Goal: Task Accomplishment & Management: Use online tool/utility

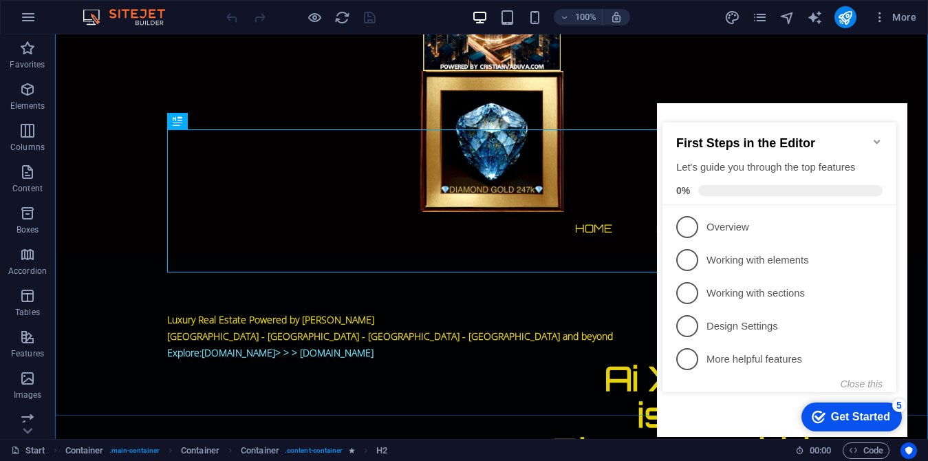
scroll to position [206, 0]
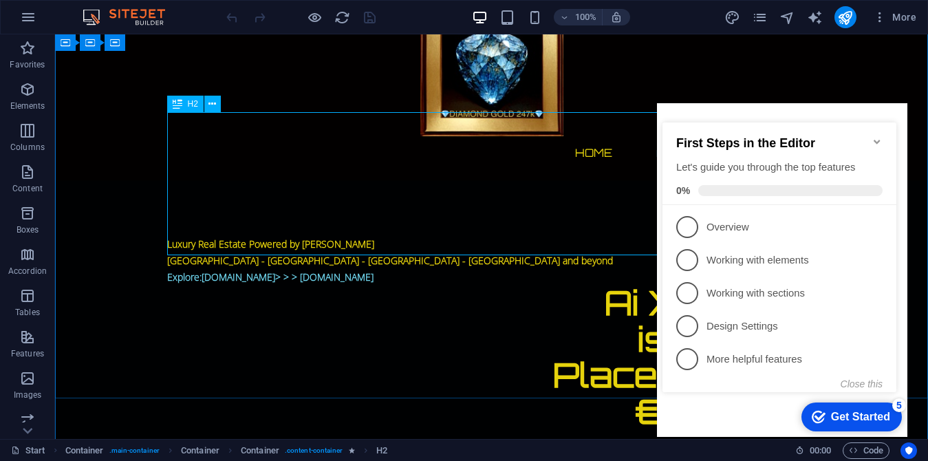
click at [877, 136] on icon "Minimize checklist" at bounding box center [877, 141] width 11 height 11
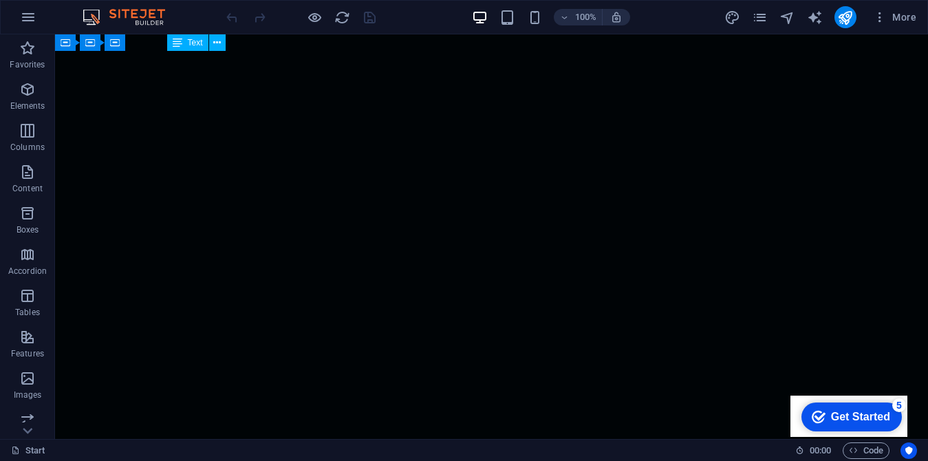
scroll to position [4514, 0]
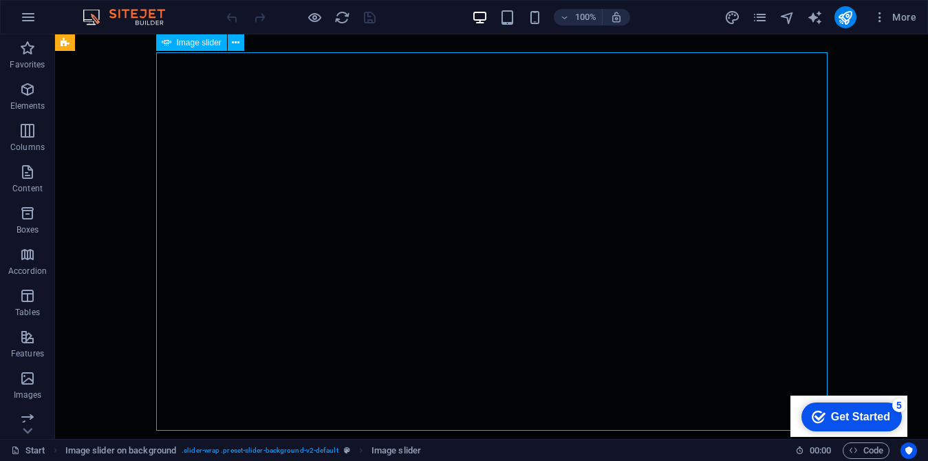
scroll to position [4583, 0]
select select "px"
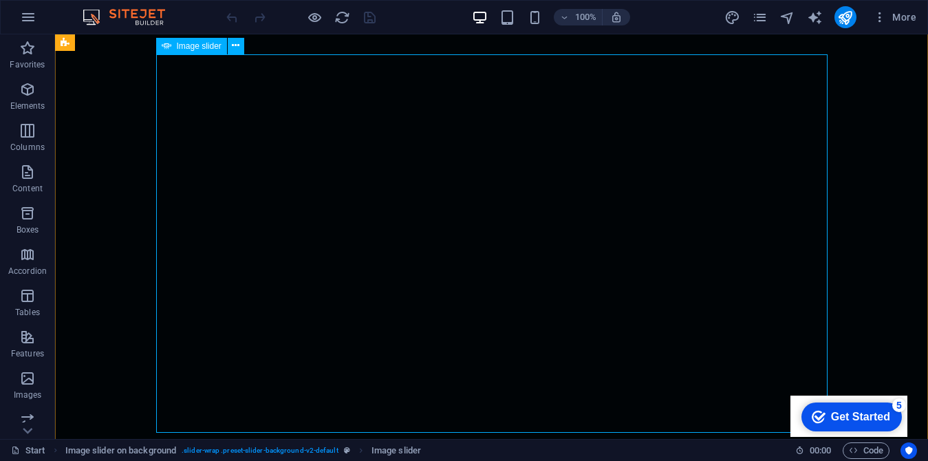
select select "ms"
select select "s"
select select "progressive"
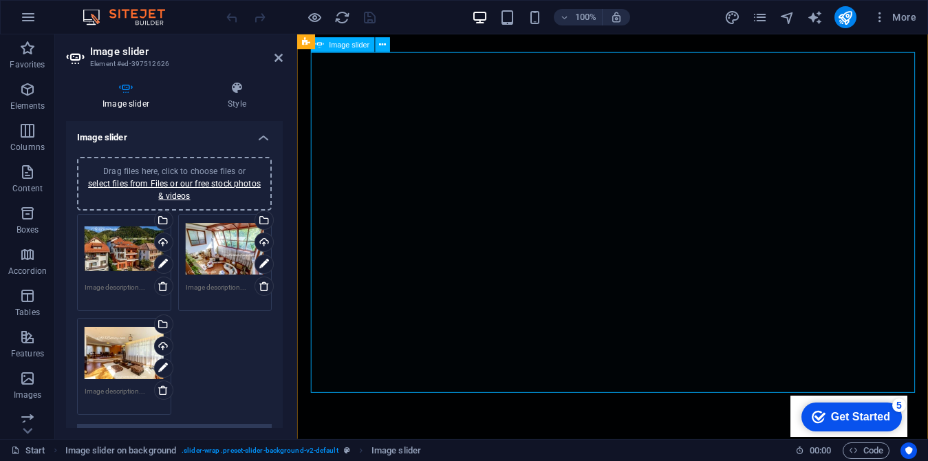
click at [186, 246] on div "Drag files here, click to choose files or select files from Files or our free s…" at bounding box center [225, 249] width 79 height 55
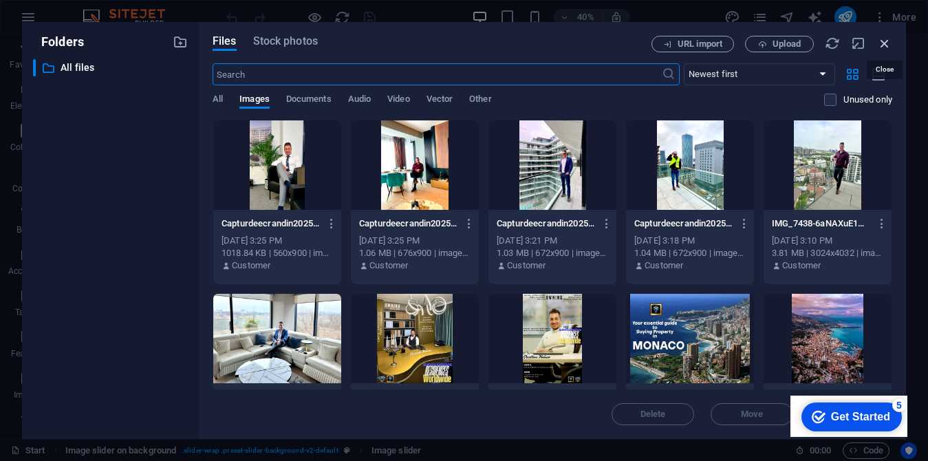
click at [885, 42] on icon "button" at bounding box center [884, 43] width 15 height 15
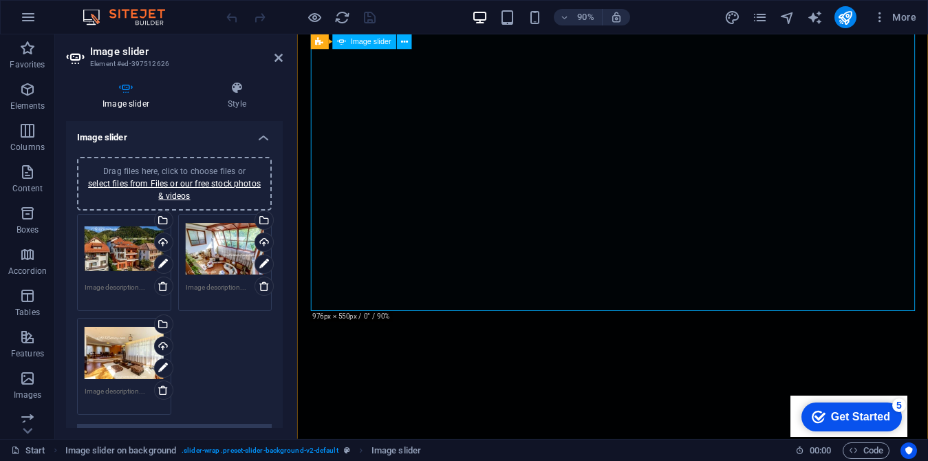
scroll to position [4455, 0]
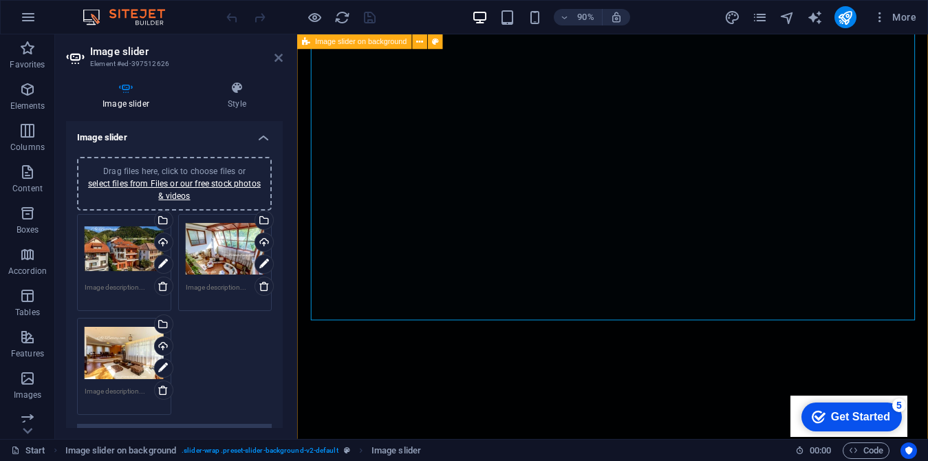
click at [279, 61] on icon at bounding box center [278, 57] width 8 height 11
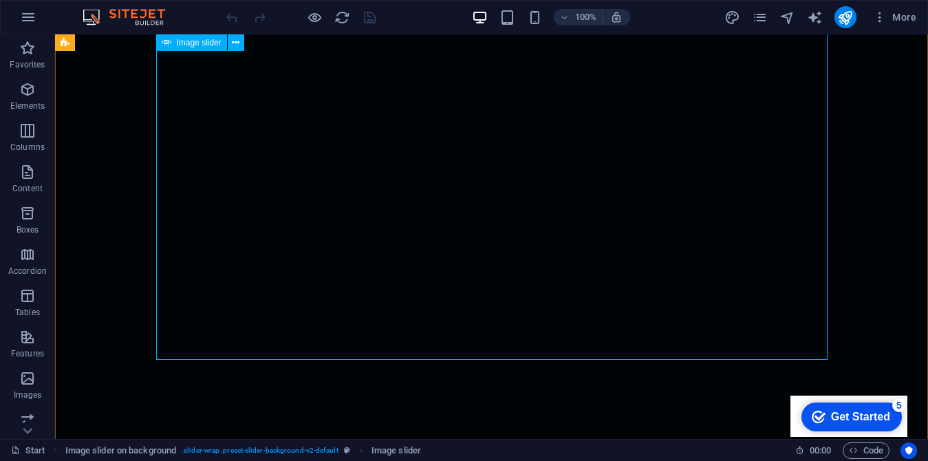
scroll to position [4656, 0]
select select "px"
select select "ms"
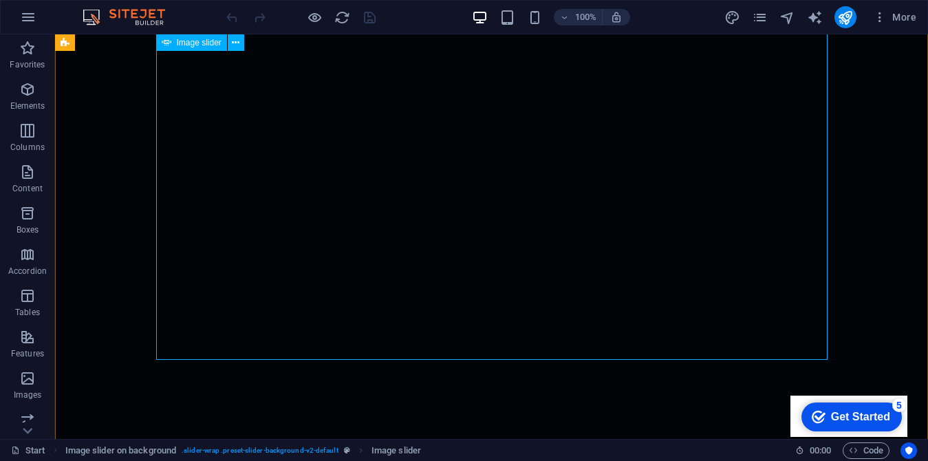
select select "s"
select select "progressive"
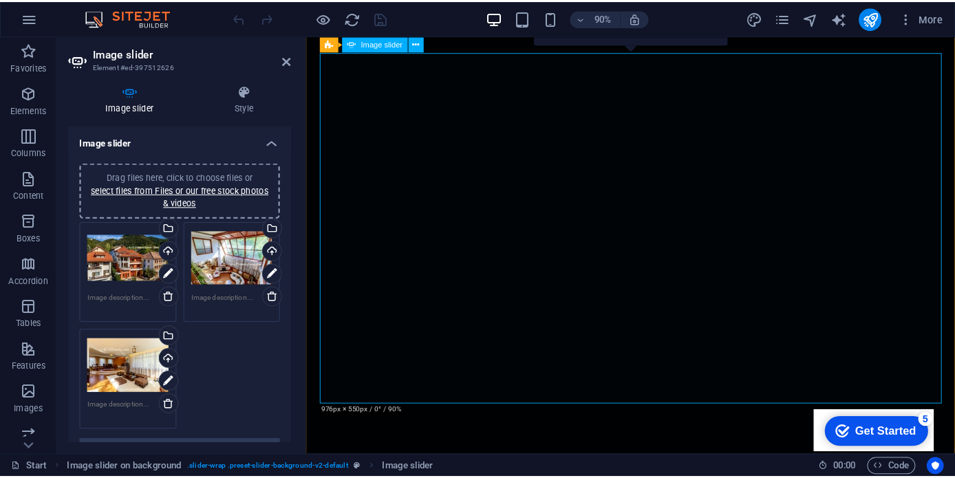
scroll to position [4361, 0]
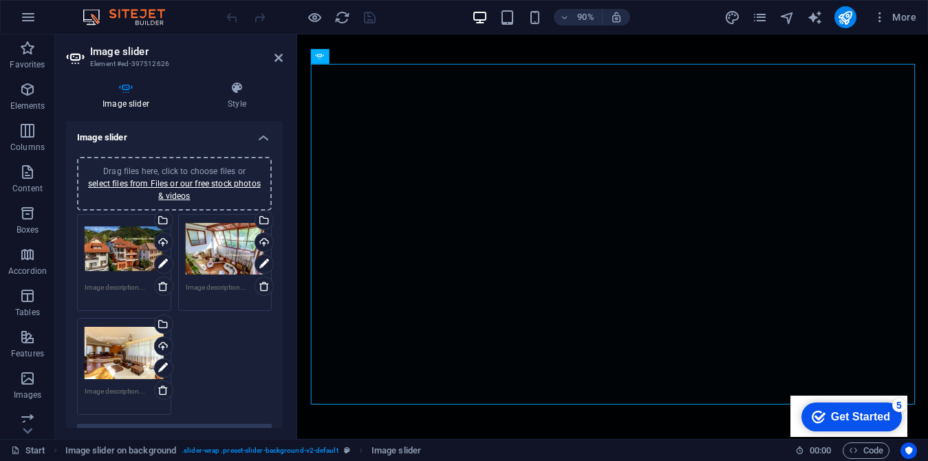
click at [109, 244] on div "Drag files here, click to choose files or select files from Files or our free s…" at bounding box center [124, 249] width 79 height 55
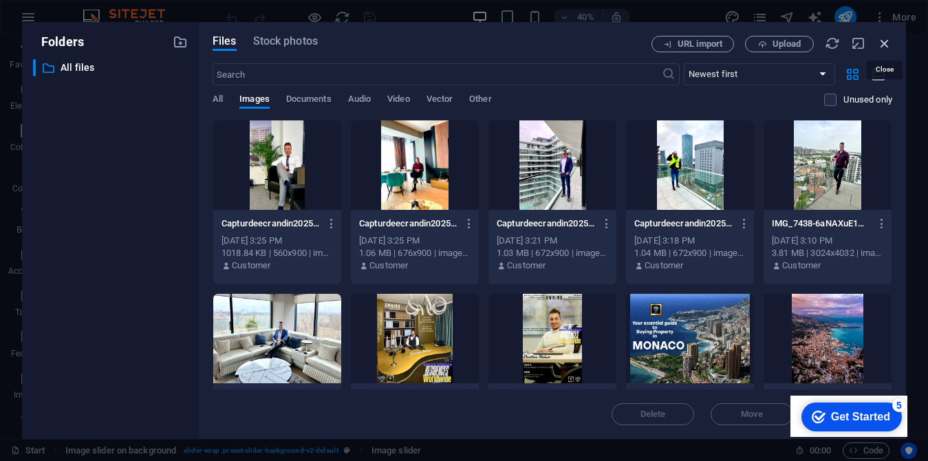
click at [885, 39] on icon "button" at bounding box center [884, 43] width 15 height 15
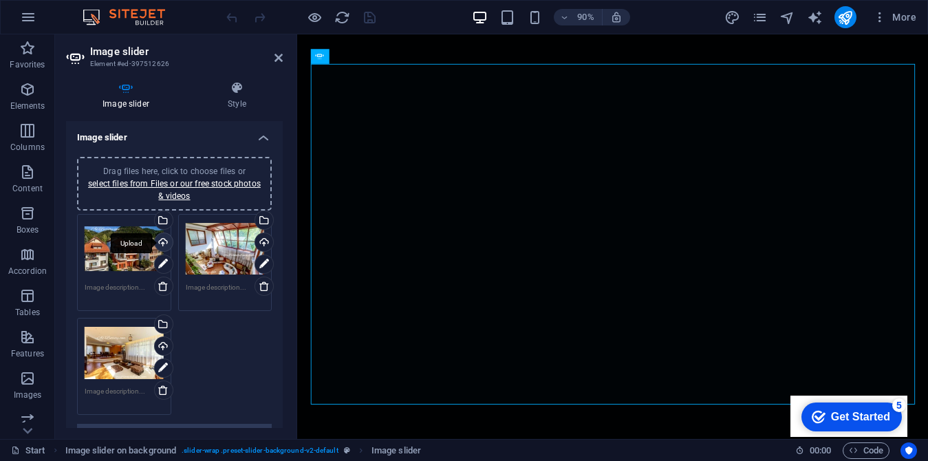
click at [160, 239] on div "Upload" at bounding box center [162, 243] width 21 height 21
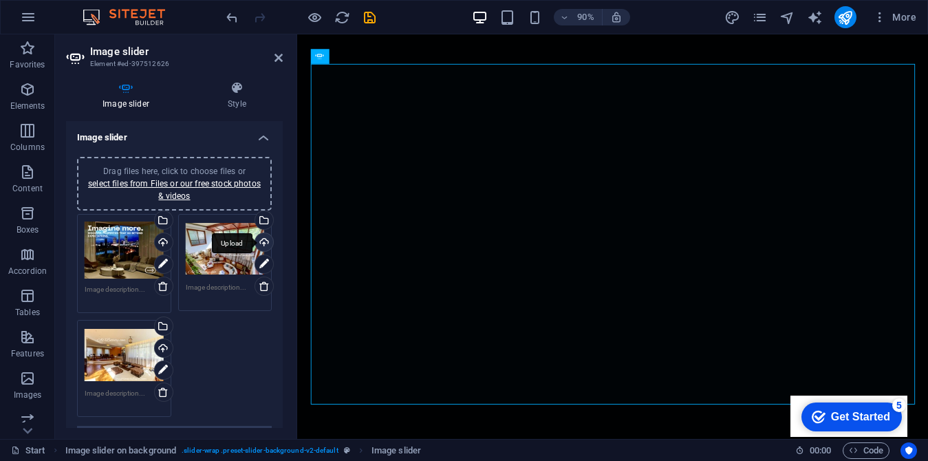
click at [263, 244] on div "Upload" at bounding box center [262, 243] width 21 height 21
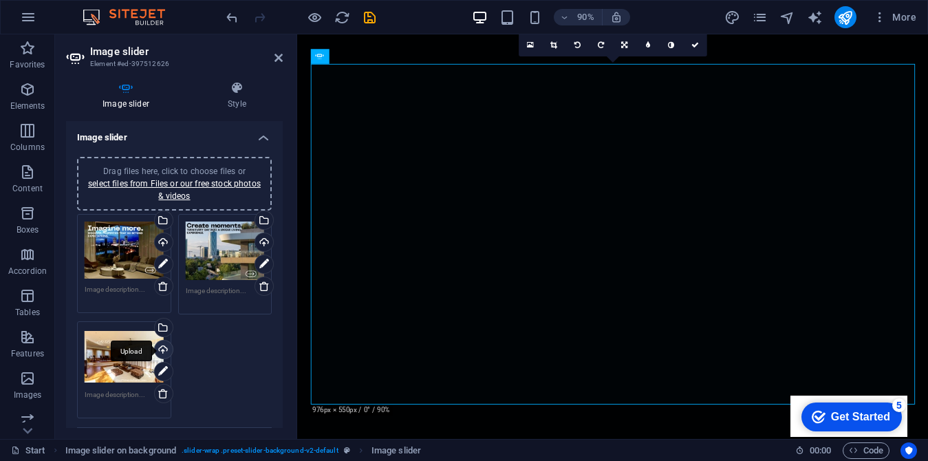
click at [161, 349] on div "Upload" at bounding box center [162, 351] width 21 height 21
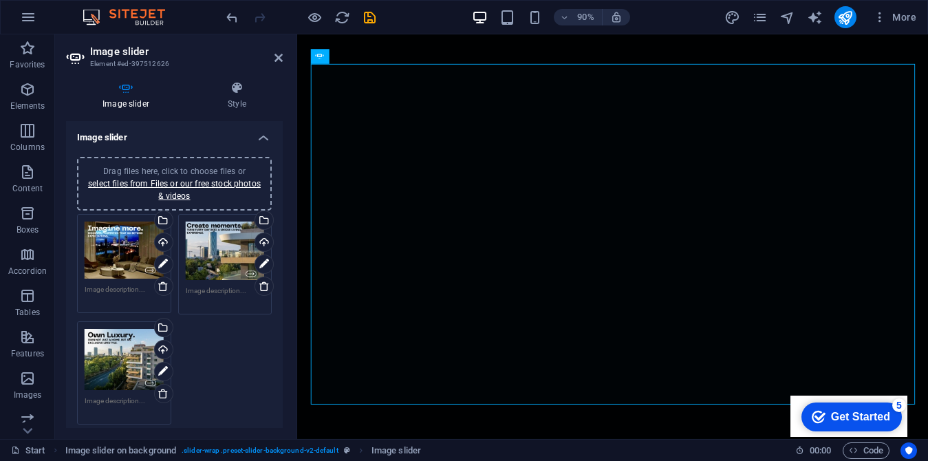
click at [213, 350] on div "Drag files here, click to choose files or select files from Files or our free s…" at bounding box center [175, 320] width 202 height 218
click at [184, 193] on link "select files from Files or our free stock photos & videos" at bounding box center [174, 190] width 173 height 22
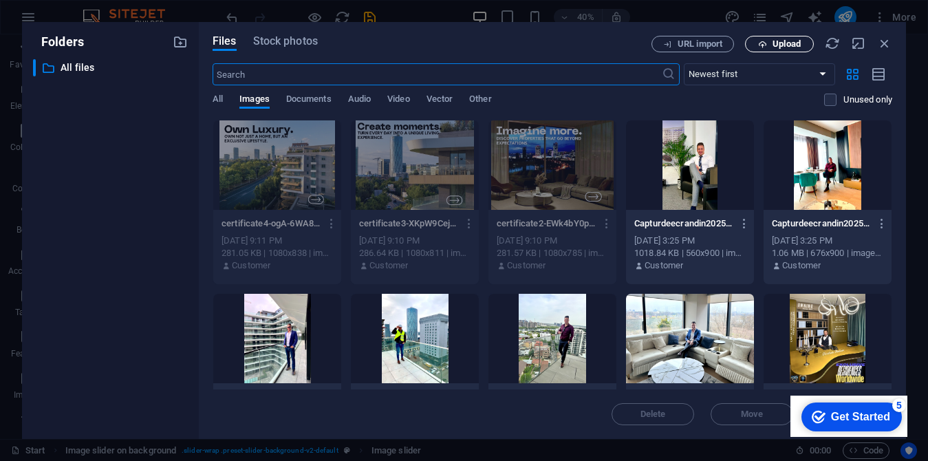
click at [775, 45] on span "Upload" at bounding box center [787, 44] width 28 height 8
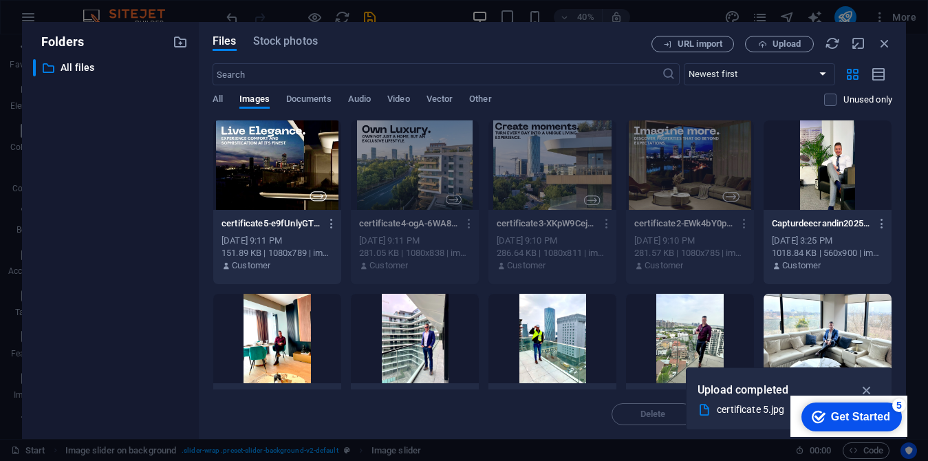
click at [290, 165] on div at bounding box center [277, 164] width 128 height 89
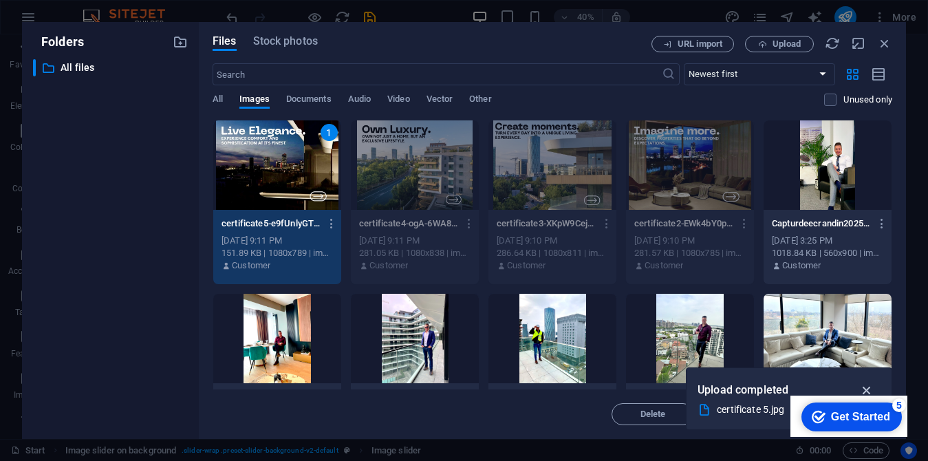
click at [867, 391] on icon "button" at bounding box center [867, 389] width 16 height 15
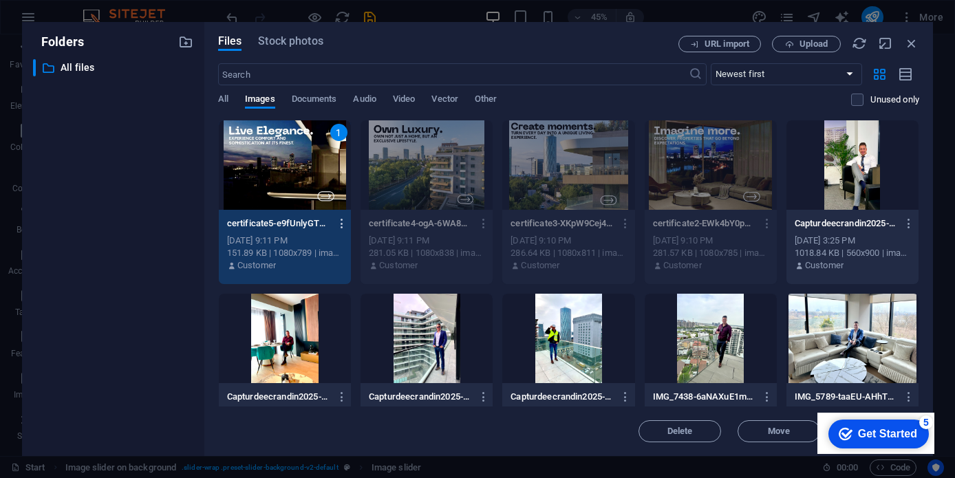
click at [343, 224] on icon "button" at bounding box center [342, 223] width 13 height 12
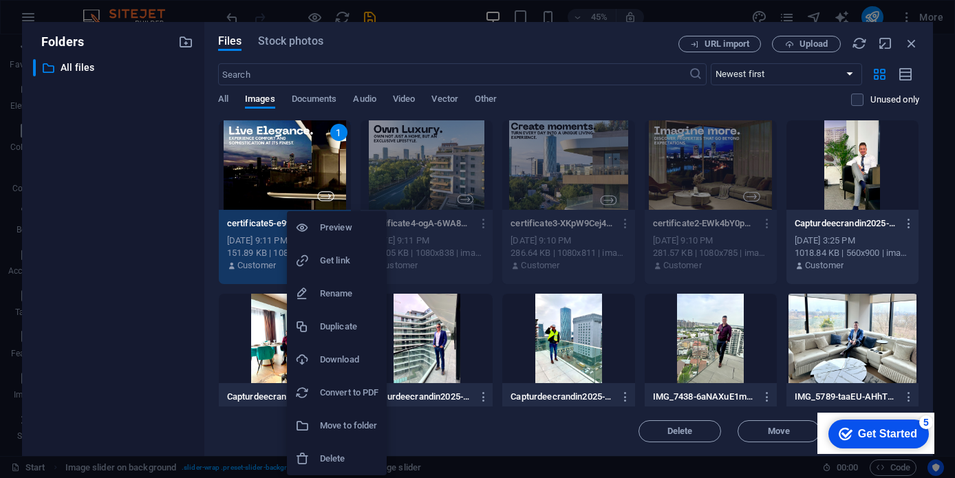
click at [292, 182] on div at bounding box center [477, 239] width 955 height 478
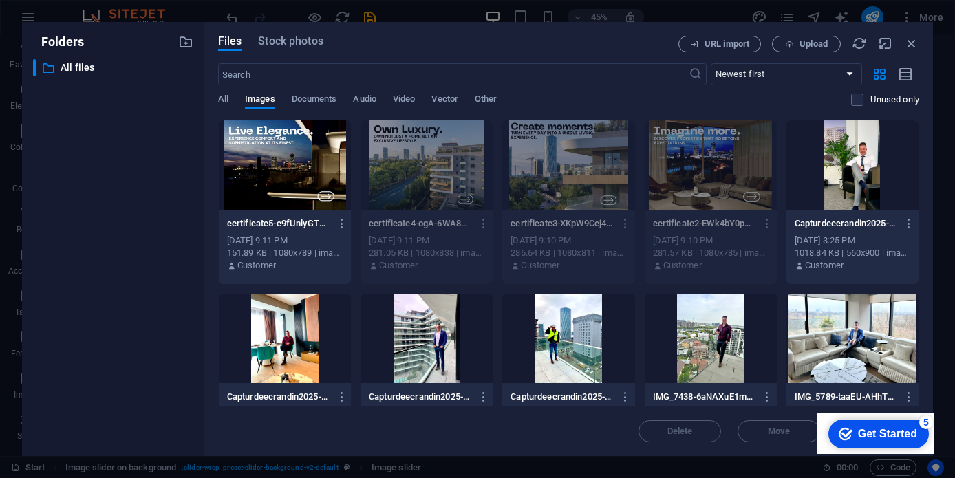
click at [292, 182] on div "Preview Get link Rename Duplicate Download Convert to PDF Move to folder Delete" at bounding box center [477, 243] width 955 height 470
click at [927, 422] on div "5" at bounding box center [926, 423] width 14 height 14
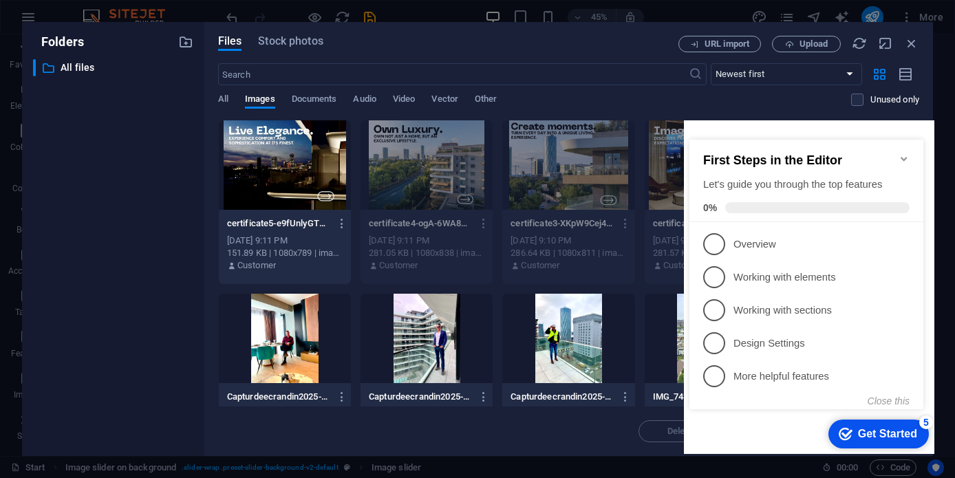
click at [905, 157] on icon "Minimize checklist" at bounding box center [903, 158] width 11 height 11
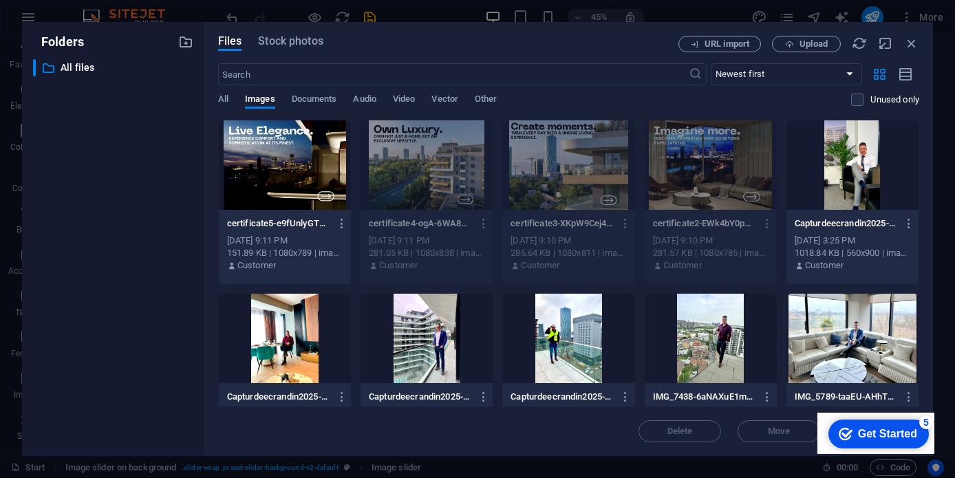
click at [845, 432] on icon "Get Started 5 items remaining, 0% complete" at bounding box center [846, 434] width 14 height 12
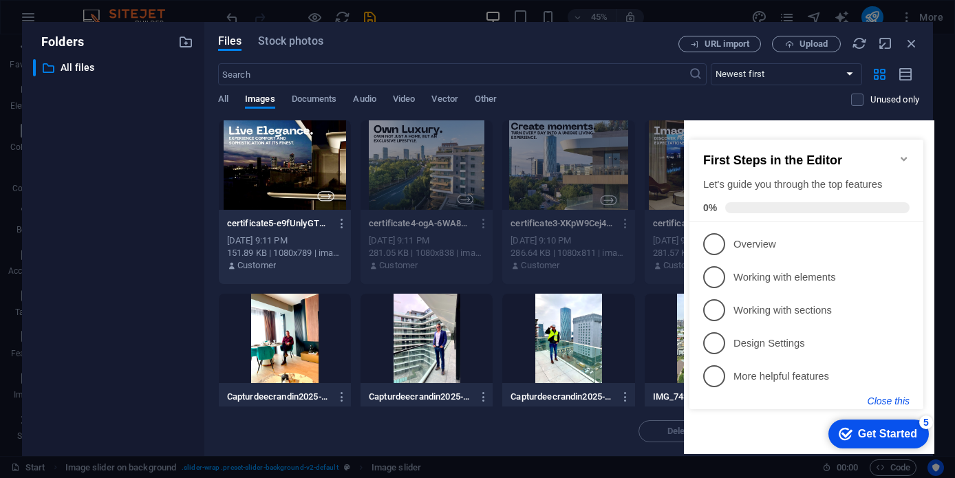
click at [887, 401] on button "Close this" at bounding box center [888, 401] width 42 height 11
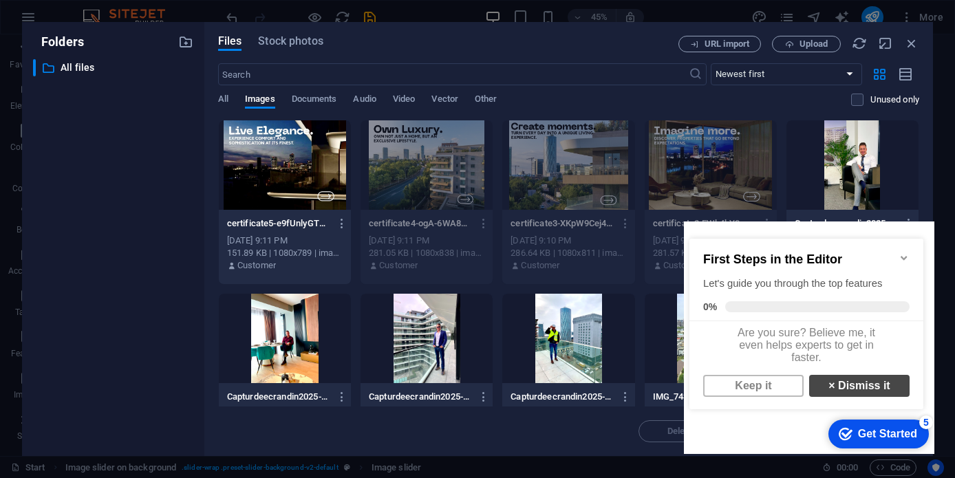
click at [873, 393] on link "× Dismiss it" at bounding box center [859, 386] width 100 height 22
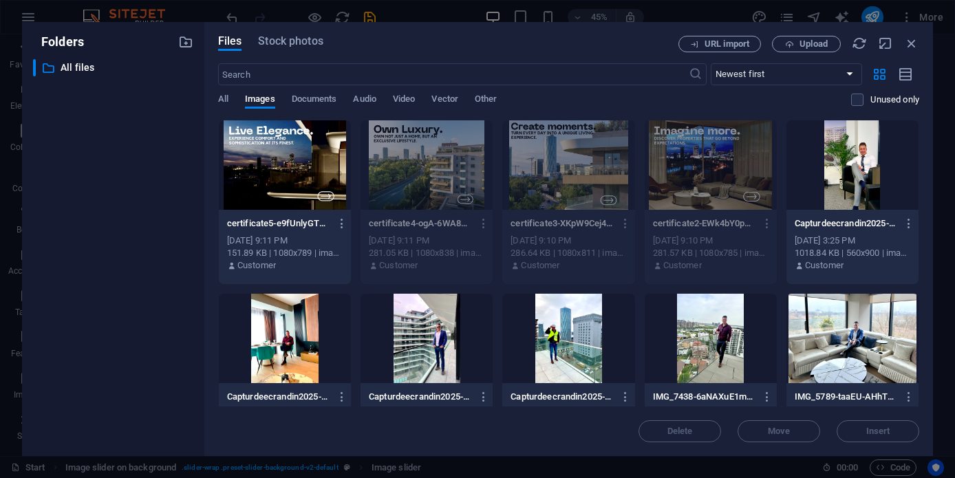
click at [296, 152] on div at bounding box center [285, 164] width 132 height 89
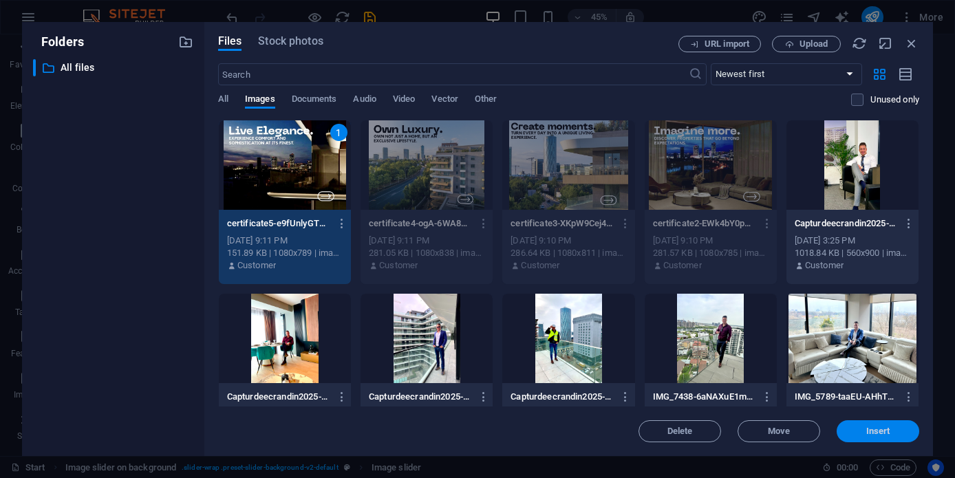
click at [863, 433] on span "Insert" at bounding box center [878, 431] width 72 height 8
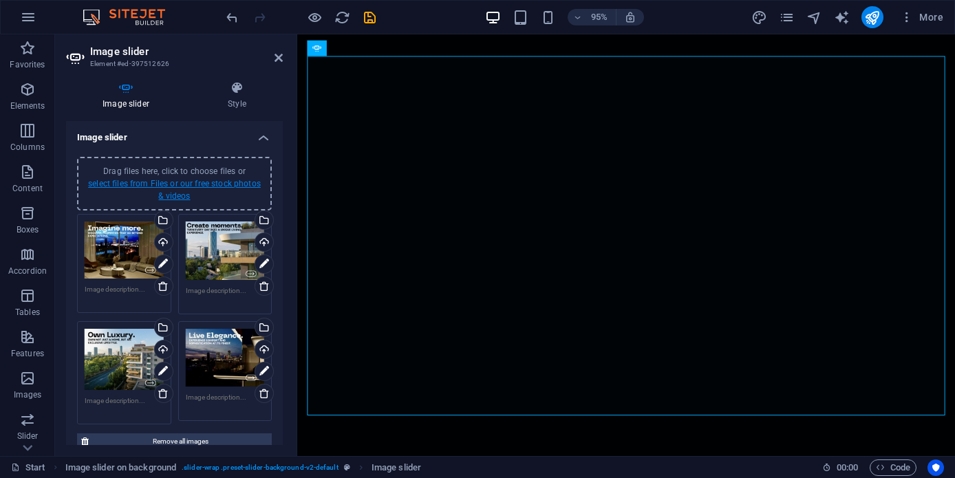
click at [177, 184] on link "select files from Files or our free stock photos & videos" at bounding box center [174, 190] width 173 height 22
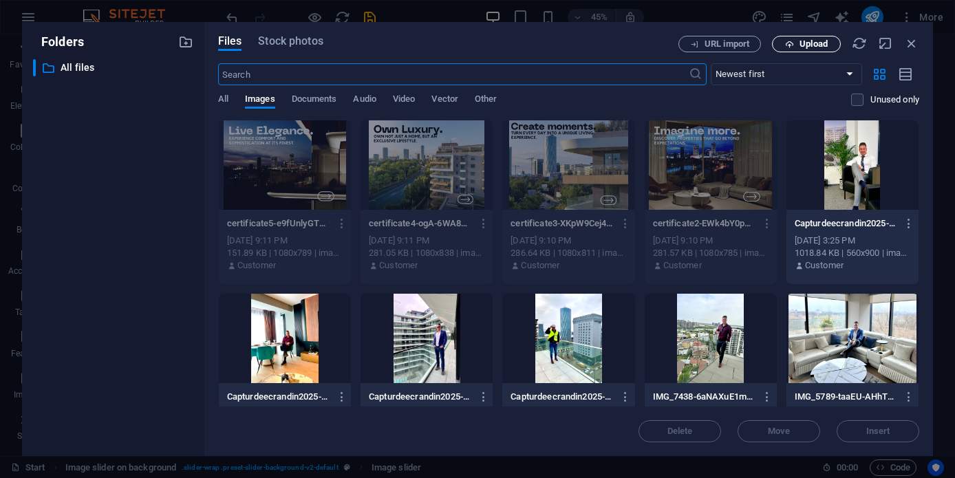
click at [811, 42] on span "Upload" at bounding box center [813, 44] width 28 height 8
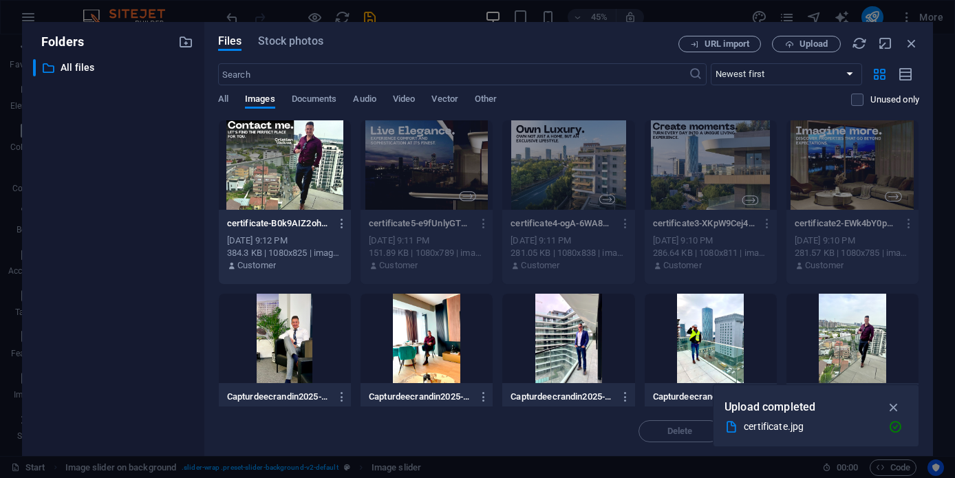
click at [311, 192] on div at bounding box center [285, 164] width 132 height 89
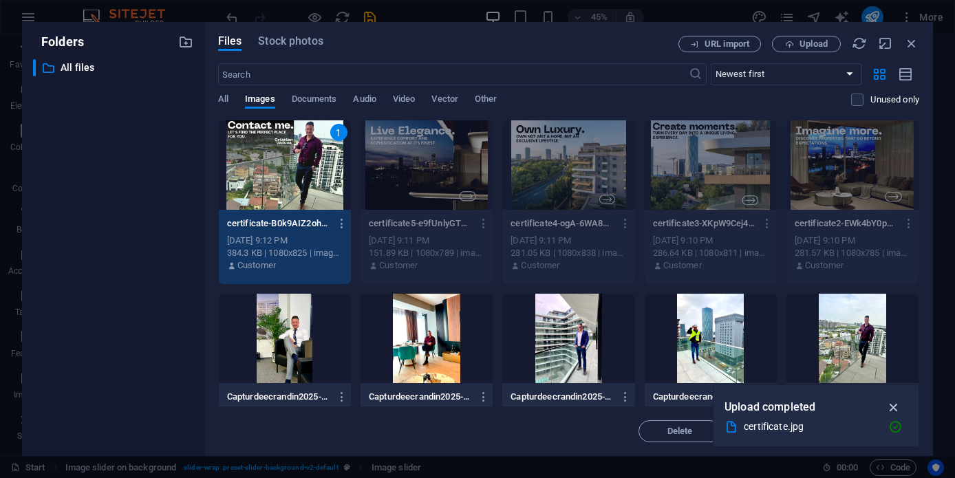
click at [895, 409] on icon "button" at bounding box center [894, 407] width 16 height 15
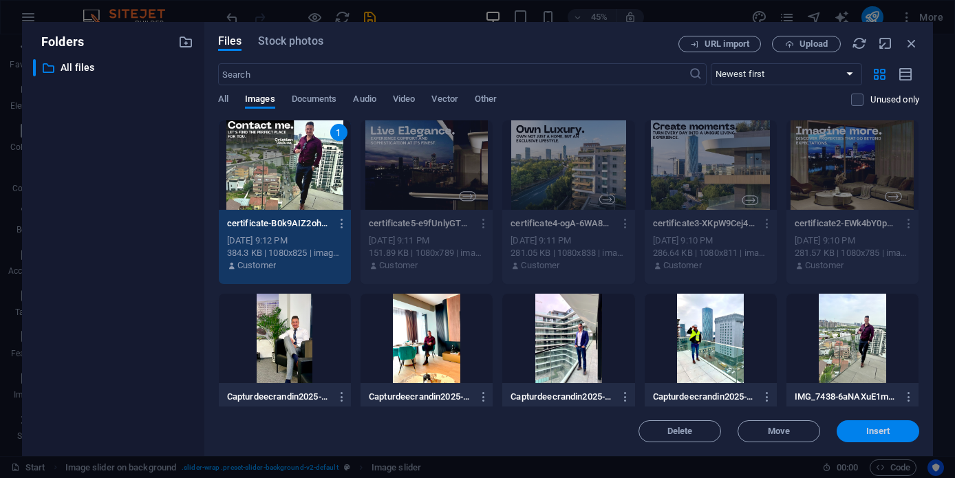
click at [875, 430] on span "Insert" at bounding box center [878, 431] width 24 height 8
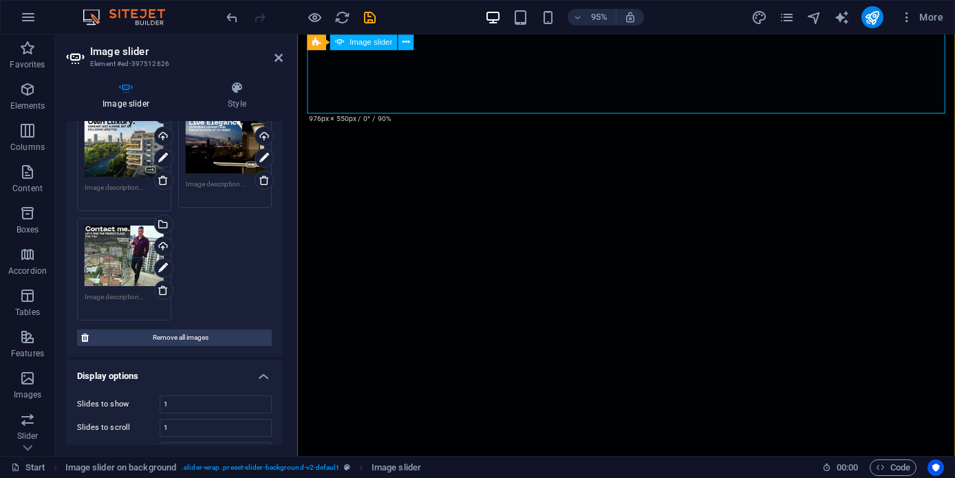
scroll to position [4679, 0]
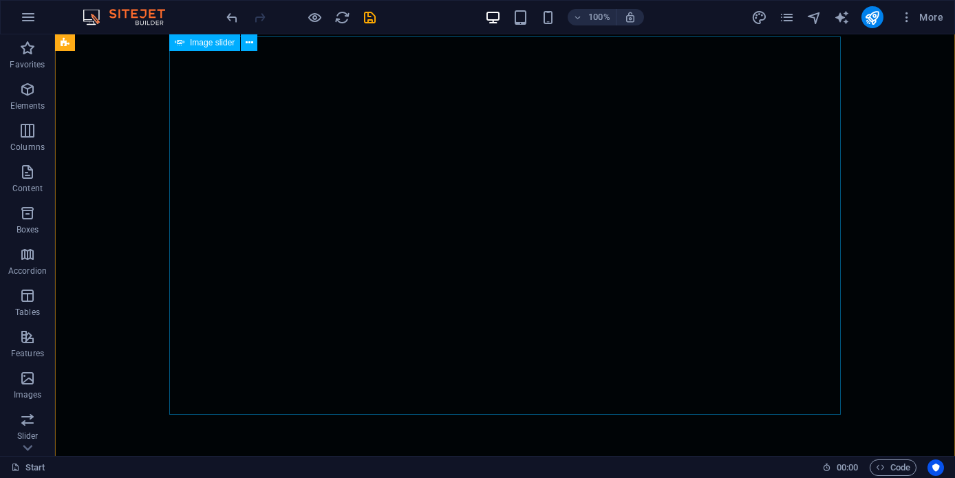
scroll to position [5011, 0]
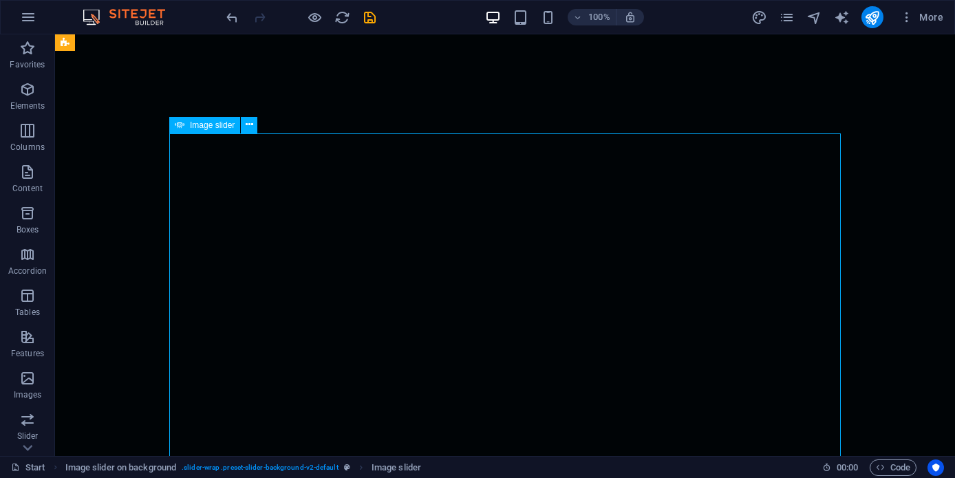
scroll to position [4909, 0]
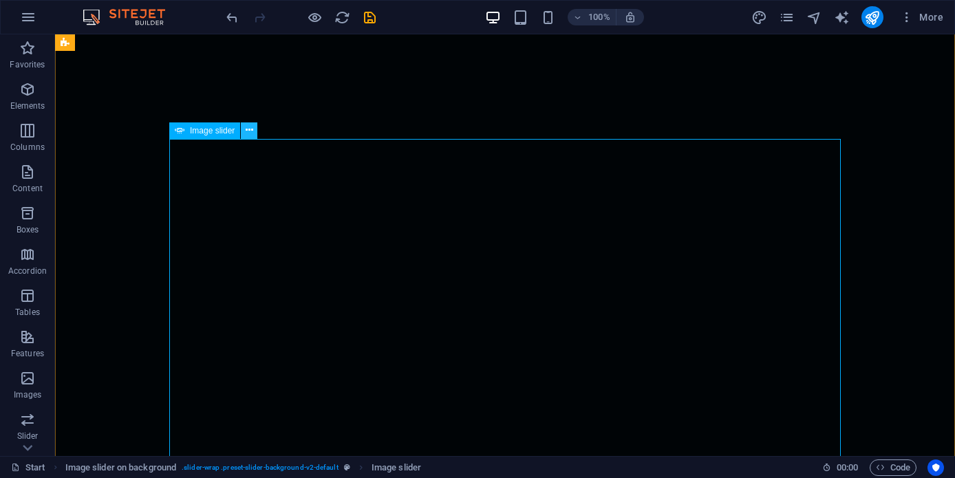
click at [250, 136] on icon at bounding box center [250, 130] width 8 height 14
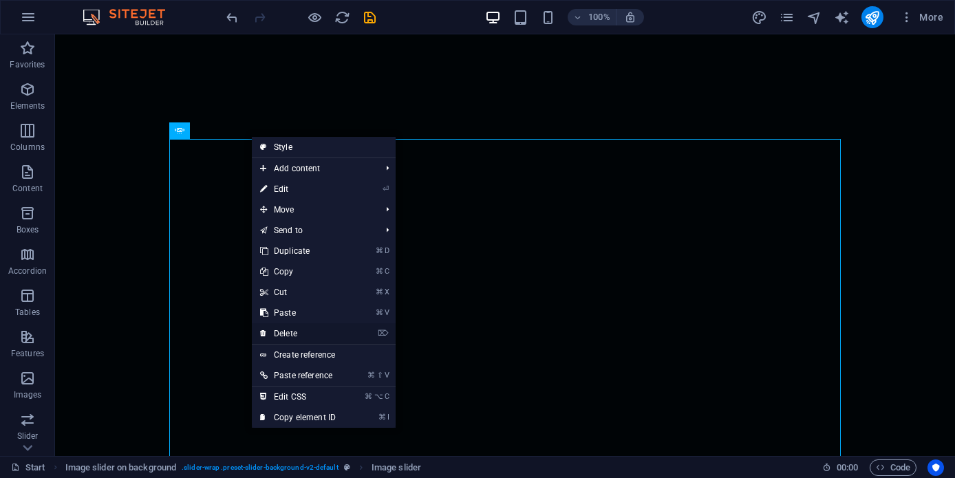
click at [316, 333] on link "⌦ Delete" at bounding box center [298, 333] width 92 height 21
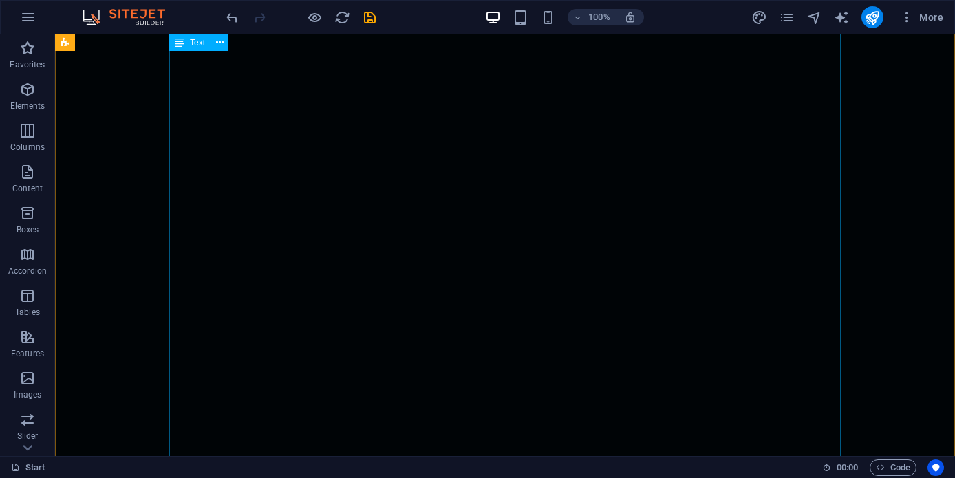
scroll to position [5437, 0]
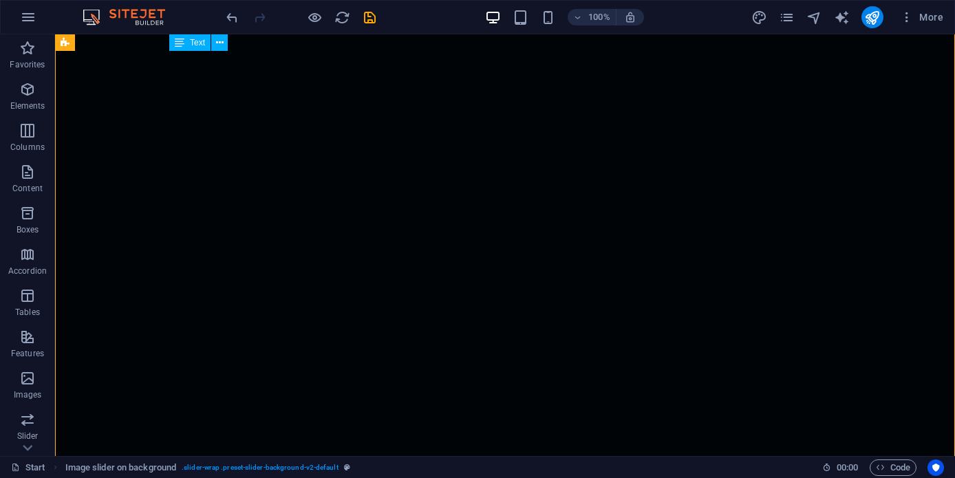
drag, startPoint x: 349, startPoint y: 409, endPoint x: 330, endPoint y: 336, distance: 76.1
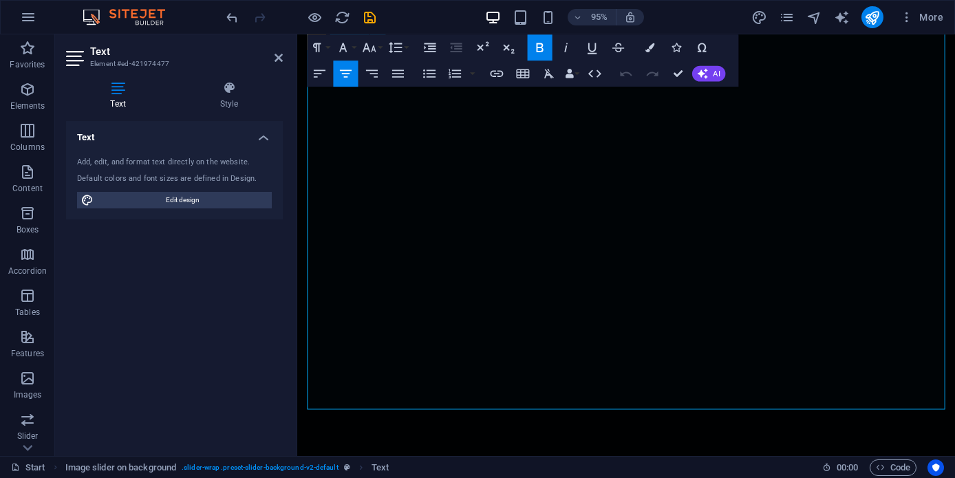
scroll to position [5341, 0]
drag, startPoint x: 528, startPoint y: 347, endPoint x: 479, endPoint y: 129, distance: 222.7
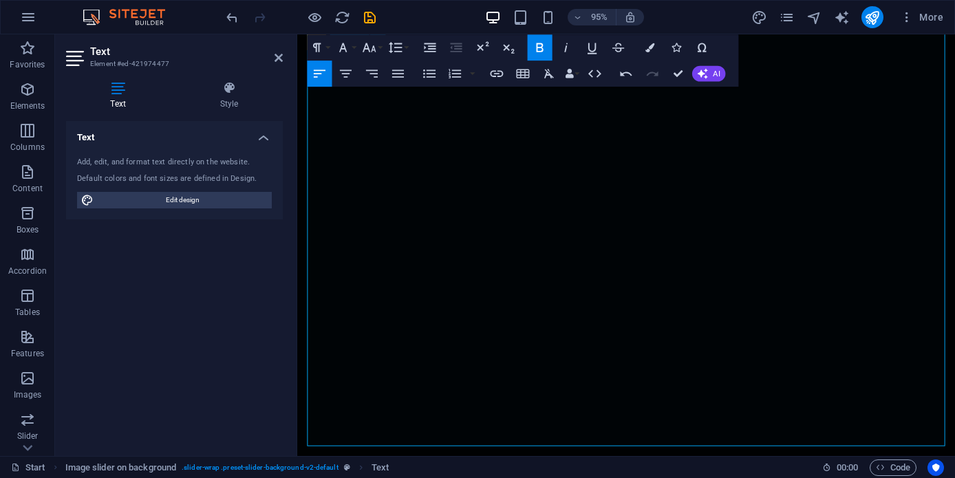
drag, startPoint x: 495, startPoint y: 392, endPoint x: 382, endPoint y: 107, distance: 306.6
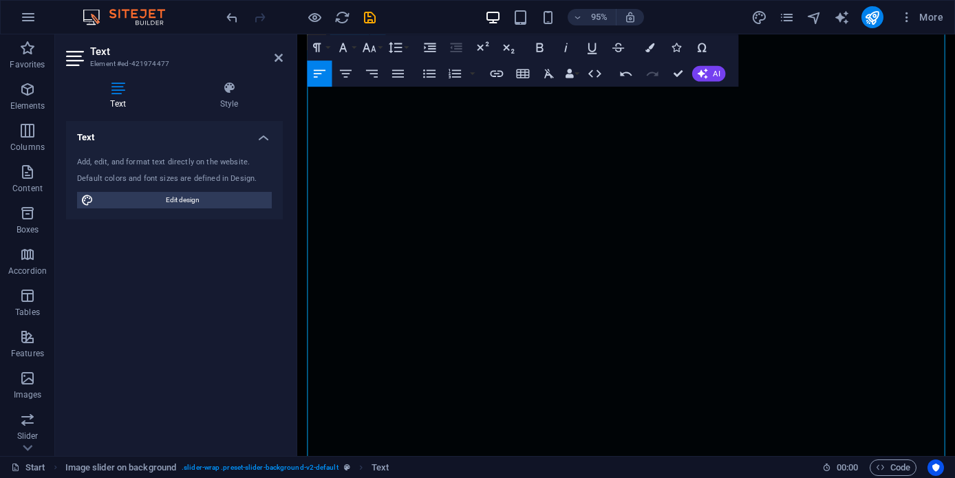
drag, startPoint x: 408, startPoint y: 433, endPoint x: 376, endPoint y: 111, distance: 322.9
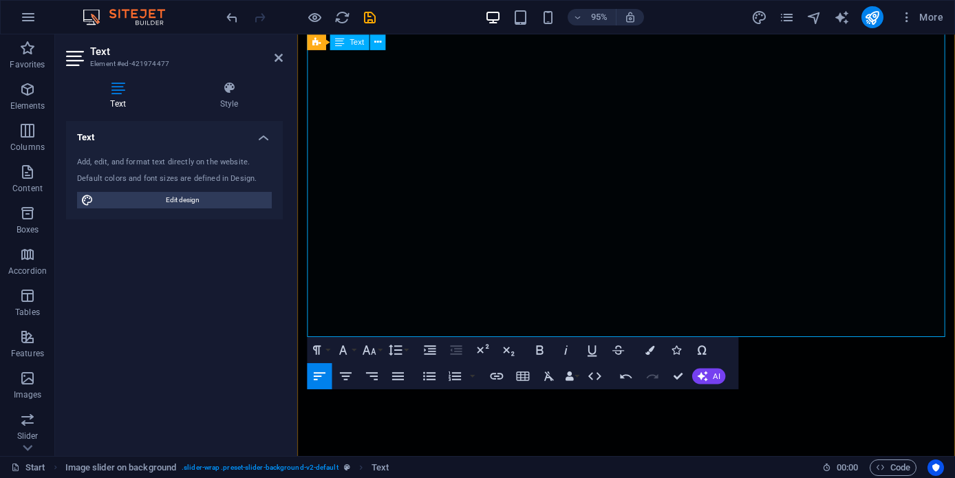
scroll to position [4915, 0]
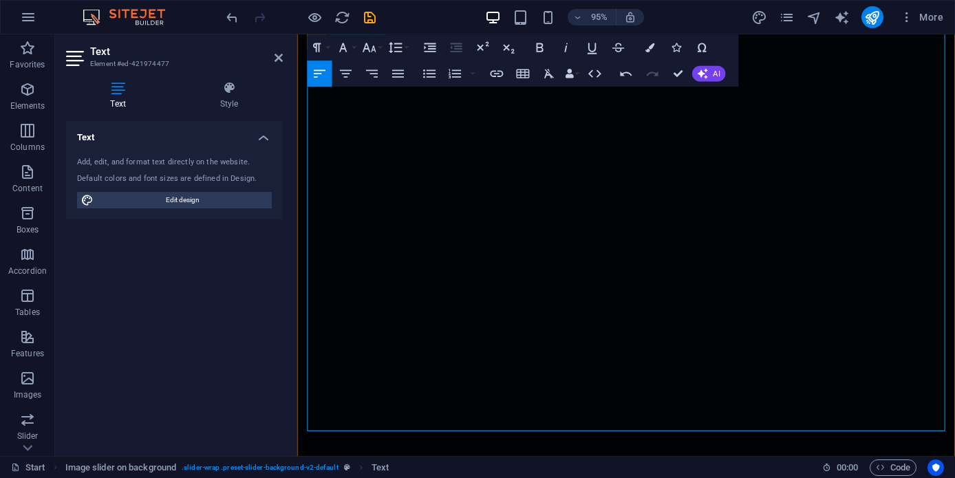
drag, startPoint x: 736, startPoint y: 390, endPoint x: 687, endPoint y: 374, distance: 52.0
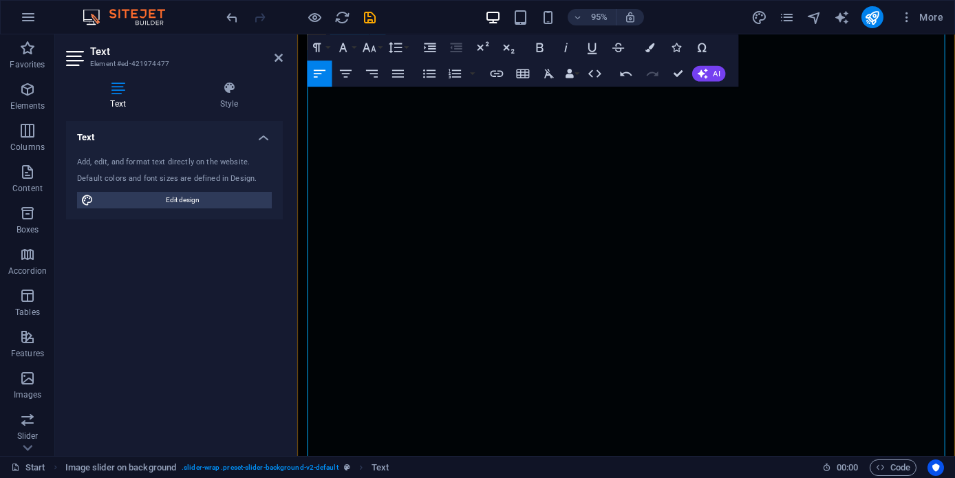
drag, startPoint x: 413, startPoint y: 375, endPoint x: 345, endPoint y: 222, distance: 167.8
click at [546, 75] on icon "button" at bounding box center [549, 73] width 10 height 9
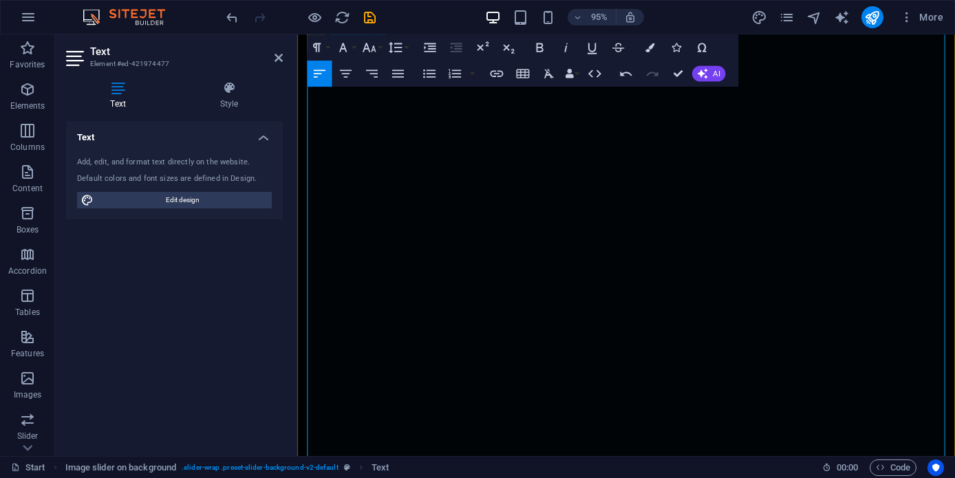
scroll to position [4835, 0]
drag, startPoint x: 725, startPoint y: 343, endPoint x: 305, endPoint y: 140, distance: 466.4
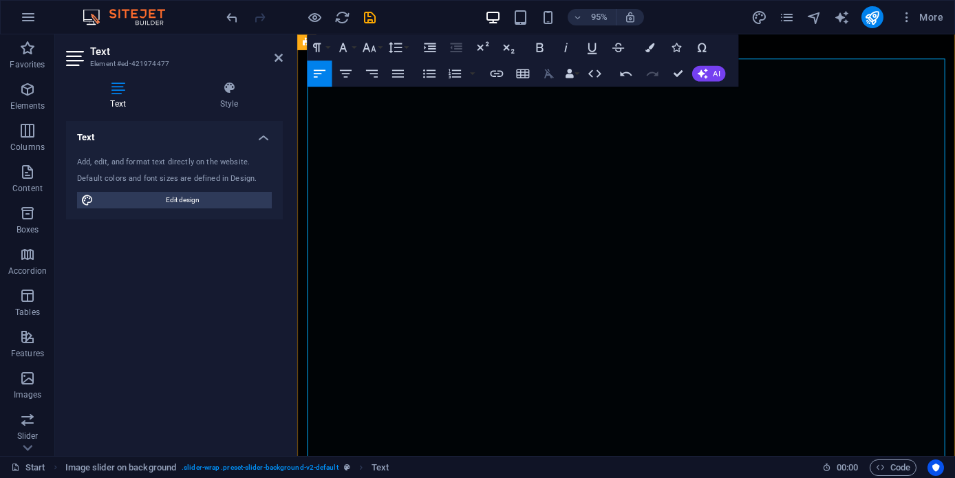
click at [548, 72] on icon "button" at bounding box center [549, 73] width 10 height 9
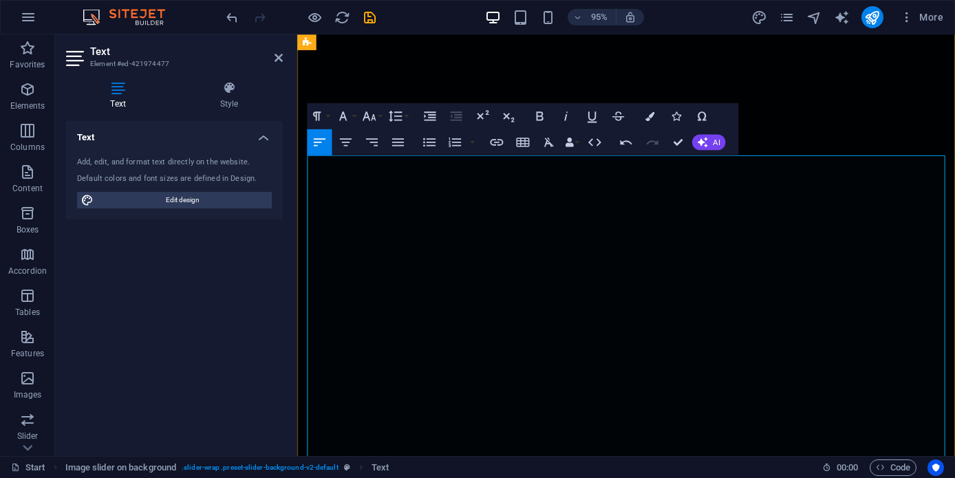
scroll to position [4606, 0]
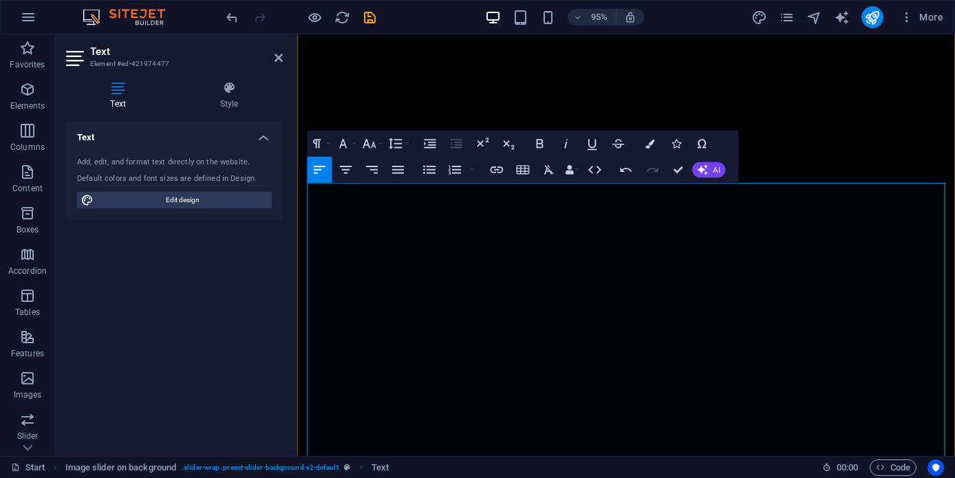
drag, startPoint x: 862, startPoint y: 259, endPoint x: 535, endPoint y: 205, distance: 331.8
drag, startPoint x: 756, startPoint y: 219, endPoint x: 545, endPoint y: 213, distance: 211.3
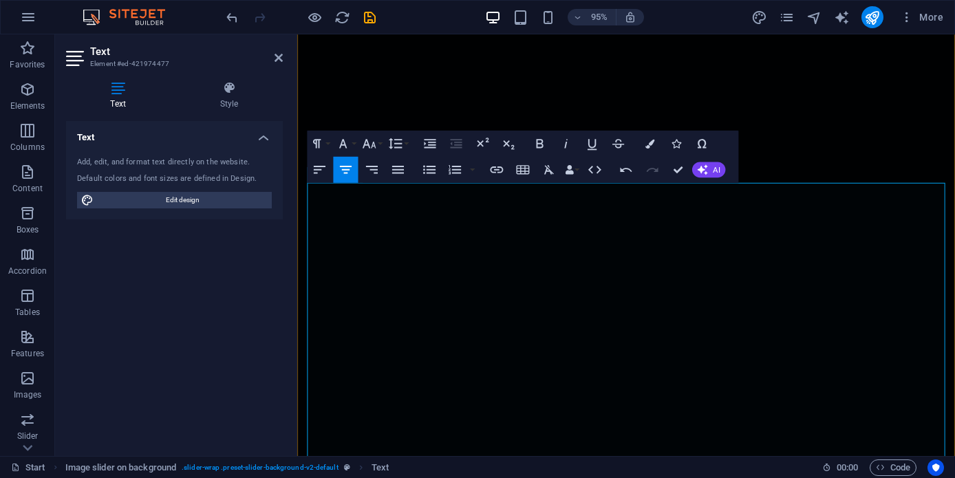
click at [549, 173] on icon "button" at bounding box center [549, 170] width 16 height 16
click at [538, 146] on icon "button" at bounding box center [540, 144] width 16 height 16
click at [379, 145] on button "Font Size" at bounding box center [371, 143] width 25 height 26
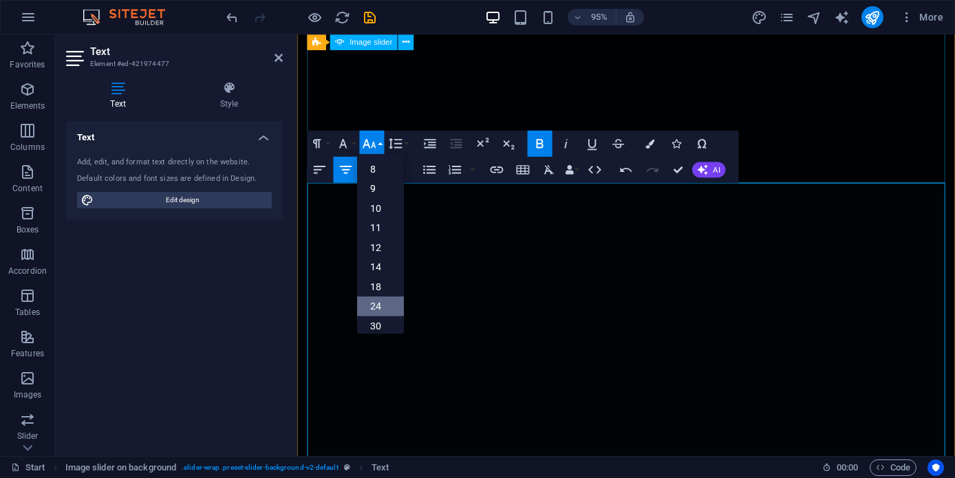
click at [380, 299] on link "24" at bounding box center [379, 306] width 47 height 20
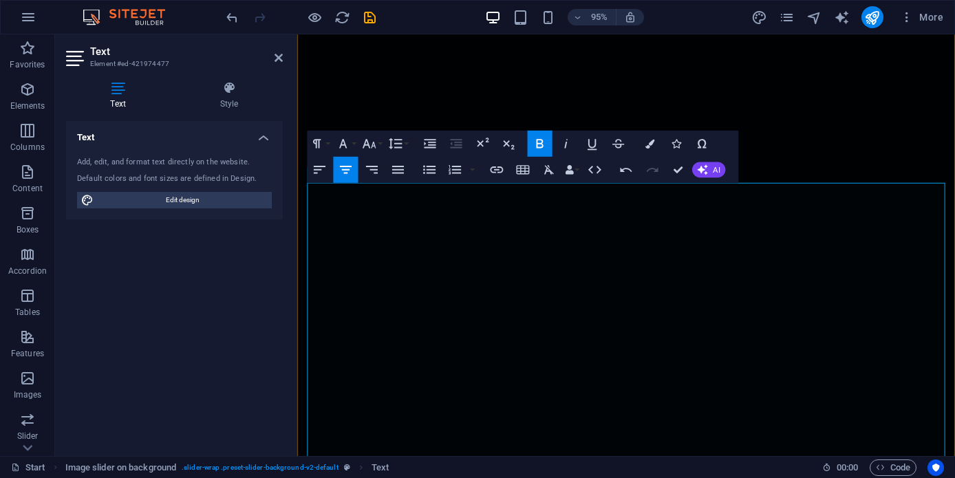
drag, startPoint x: 819, startPoint y: 226, endPoint x: 482, endPoint y: 219, distance: 336.5
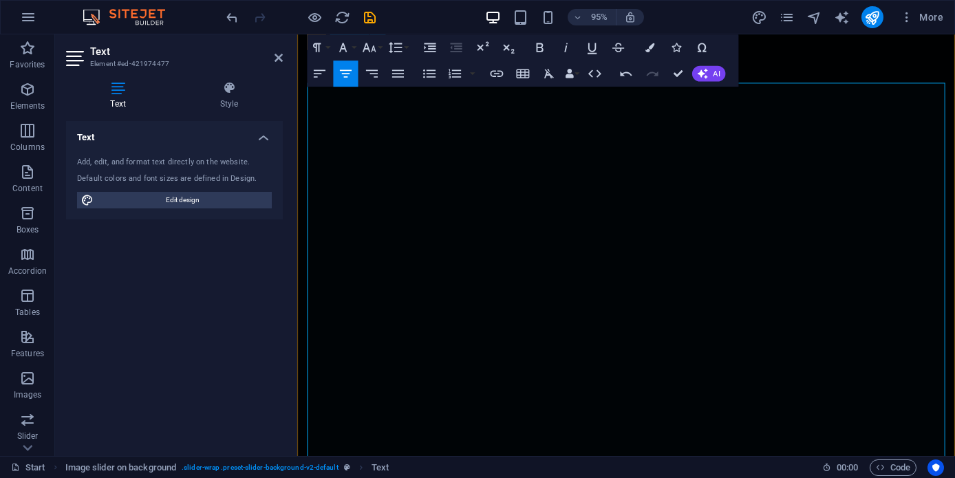
scroll to position [4588, 0]
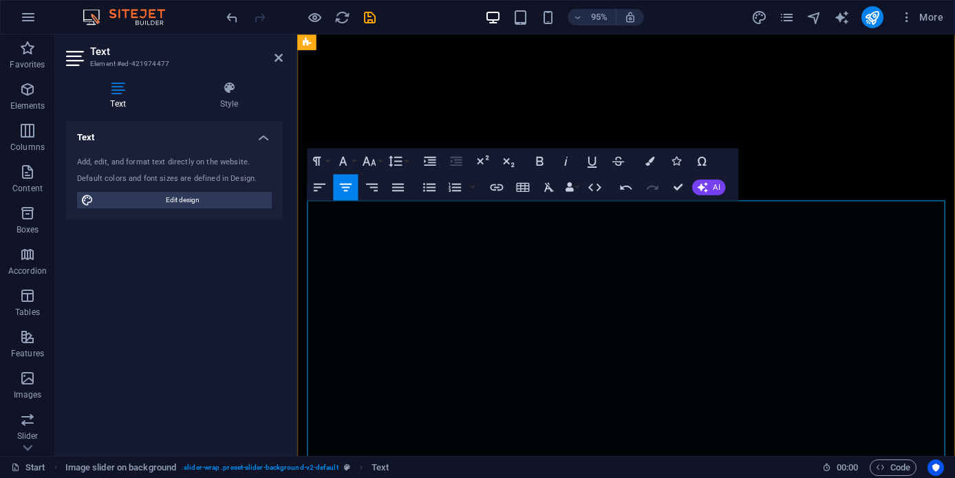
drag, startPoint x: 809, startPoint y: 241, endPoint x: 482, endPoint y: 236, distance: 326.8
copy span "✦ Invest in Luxury, Secure Your Future ✦"
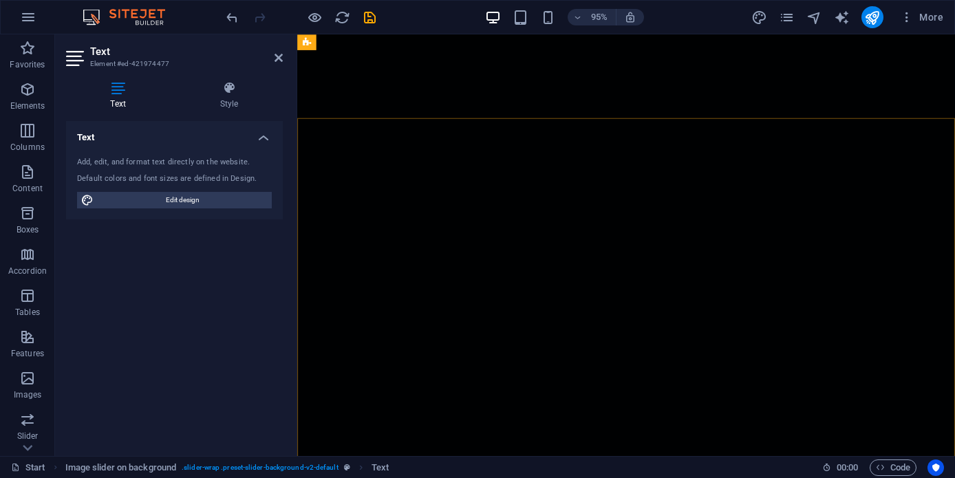
scroll to position [4073, 0]
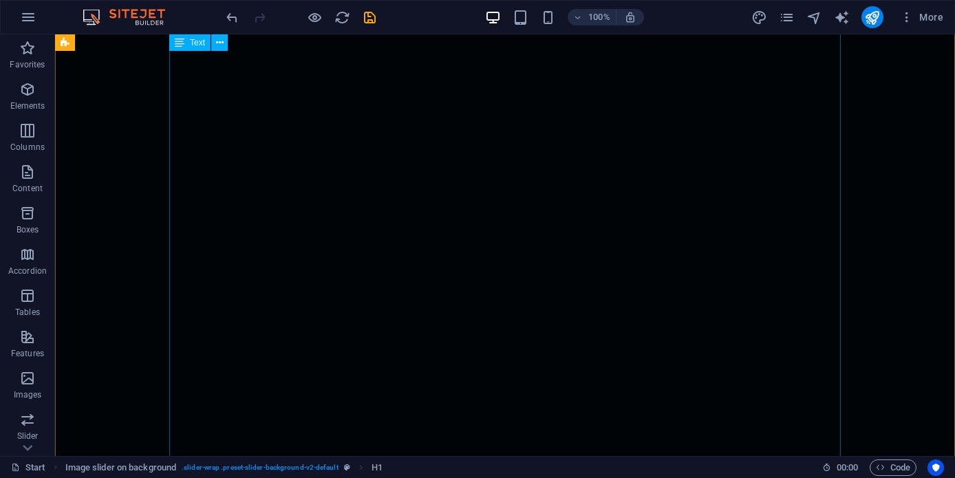
scroll to position [4324, 0]
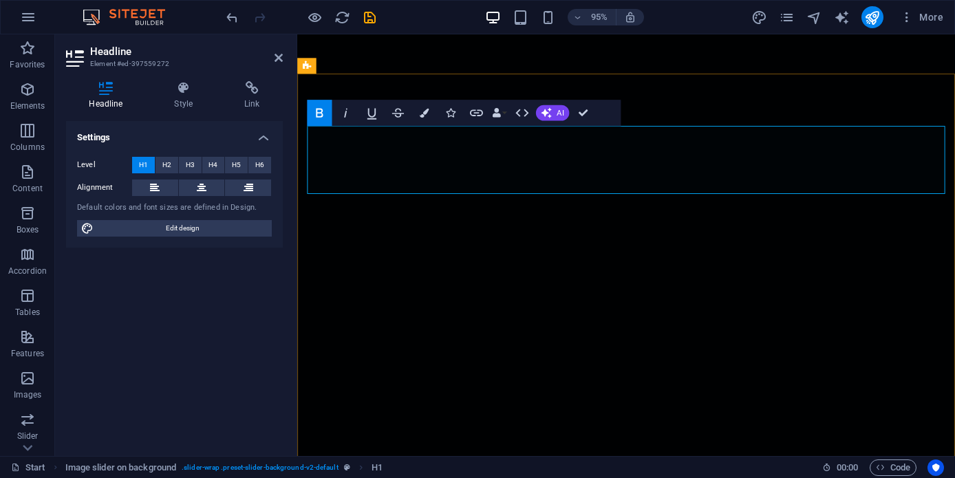
scroll to position [4128, 0]
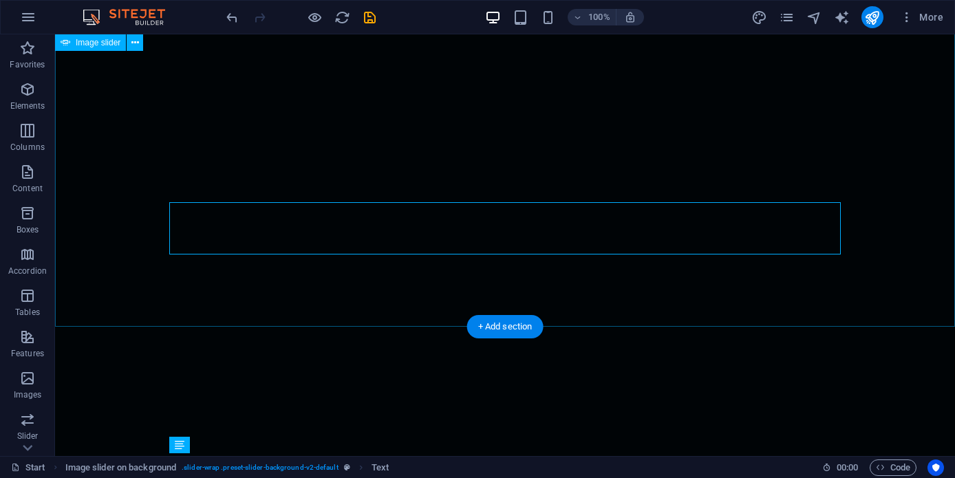
scroll to position [4368, 0]
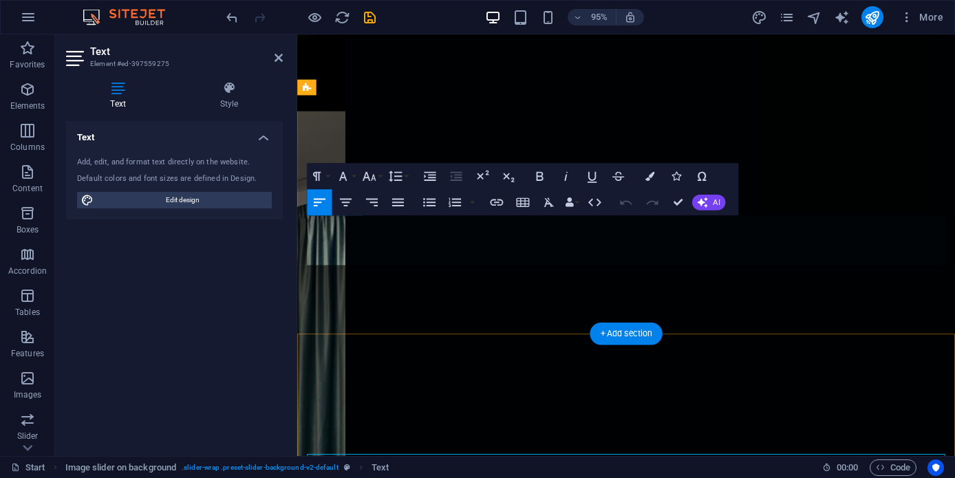
scroll to position [4106, 0]
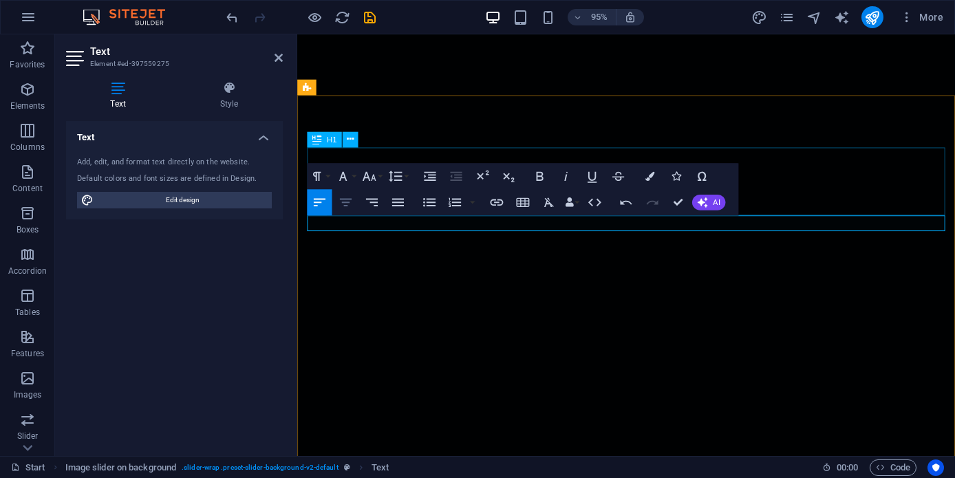
click at [354, 200] on button "Align Center" at bounding box center [345, 202] width 25 height 26
click at [537, 173] on icon "button" at bounding box center [539, 175] width 7 height 9
click at [380, 182] on button "Font Size" at bounding box center [371, 176] width 25 height 26
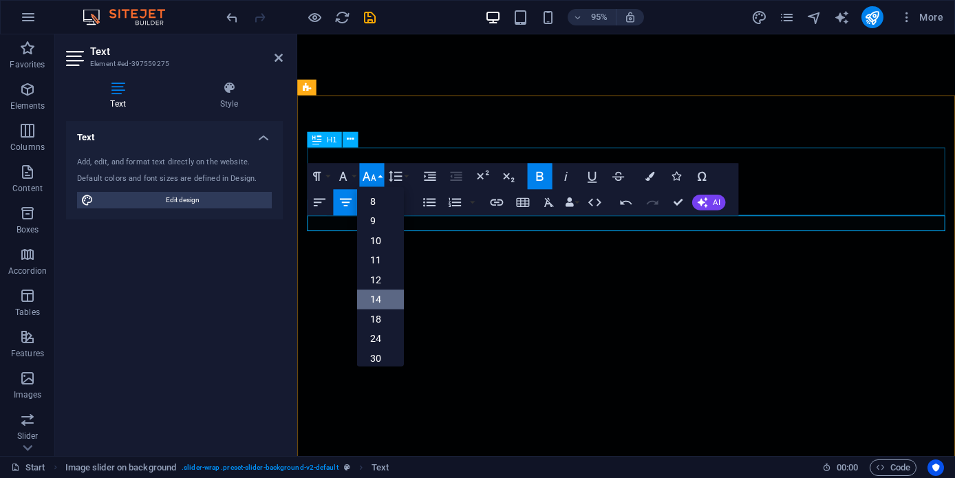
click at [390, 306] on link "14" at bounding box center [379, 300] width 47 height 20
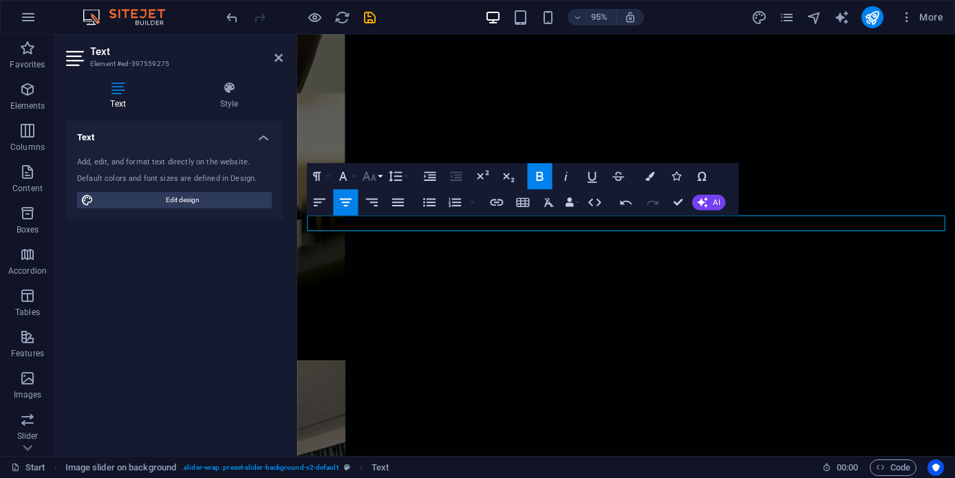
click at [379, 187] on button "Font Size" at bounding box center [371, 176] width 25 height 26
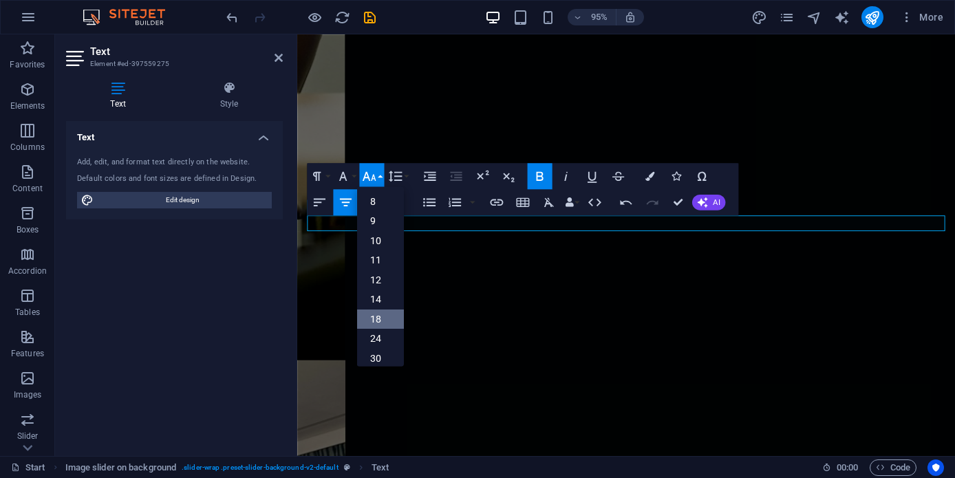
click at [382, 314] on link "18" at bounding box center [379, 320] width 47 height 20
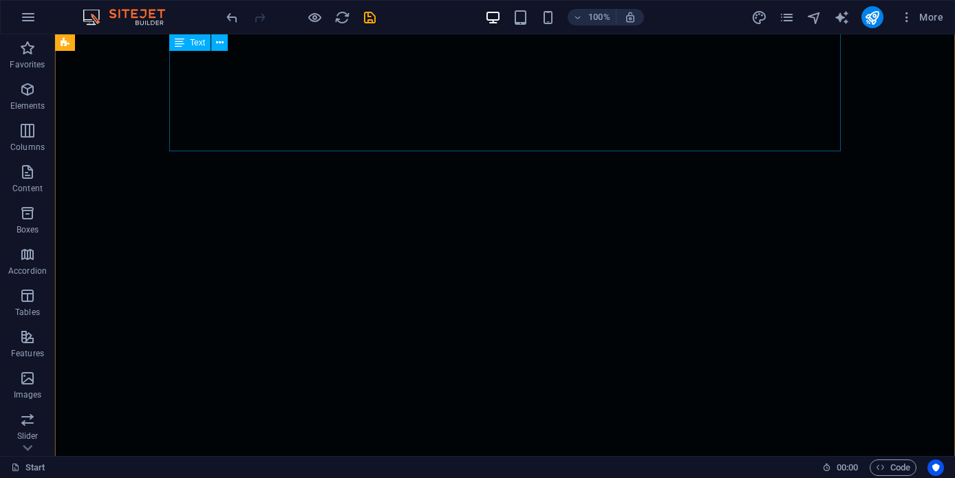
scroll to position [5479, 0]
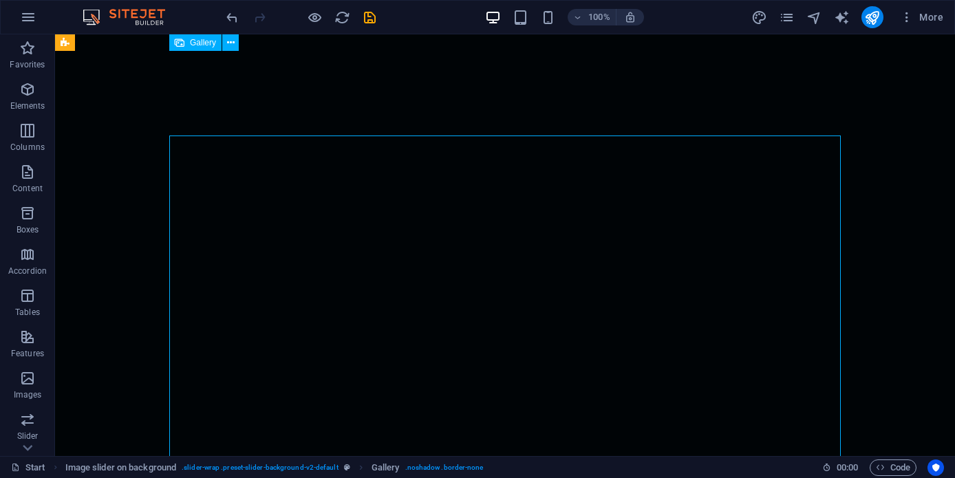
scroll to position [5495, 0]
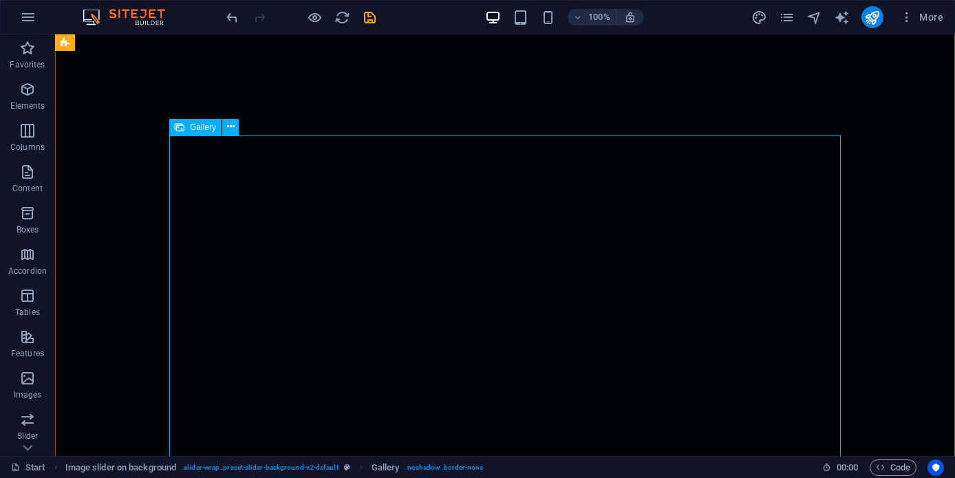
click at [235, 131] on button at bounding box center [230, 127] width 17 height 17
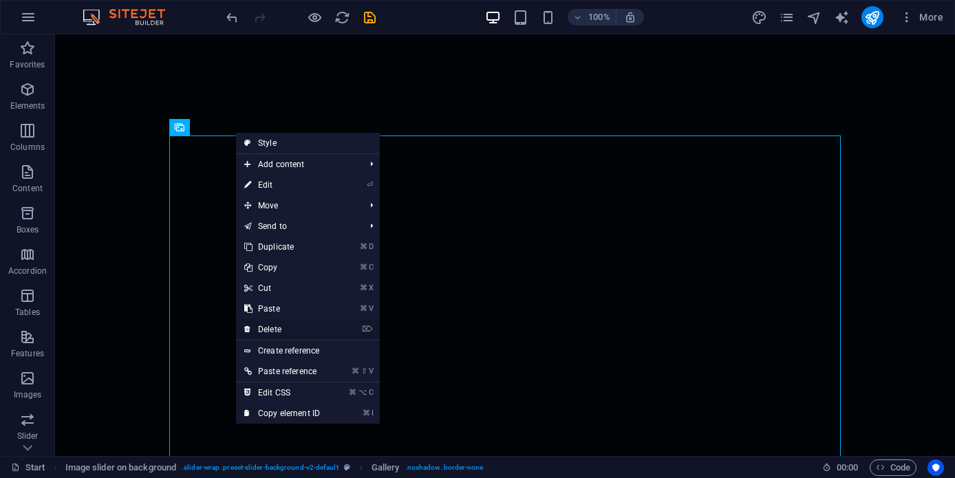
click at [319, 333] on link "⌦ Delete" at bounding box center [282, 329] width 92 height 21
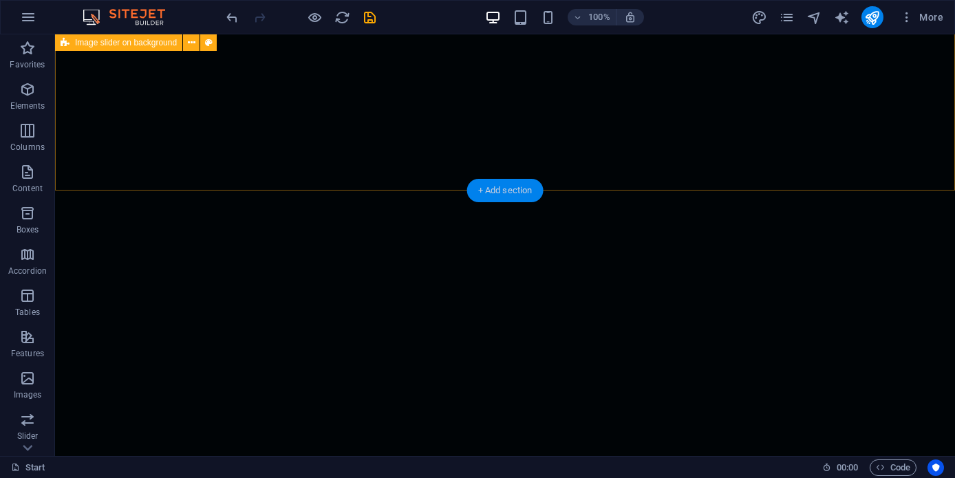
click at [512, 189] on div "+ Add section" at bounding box center [505, 190] width 76 height 23
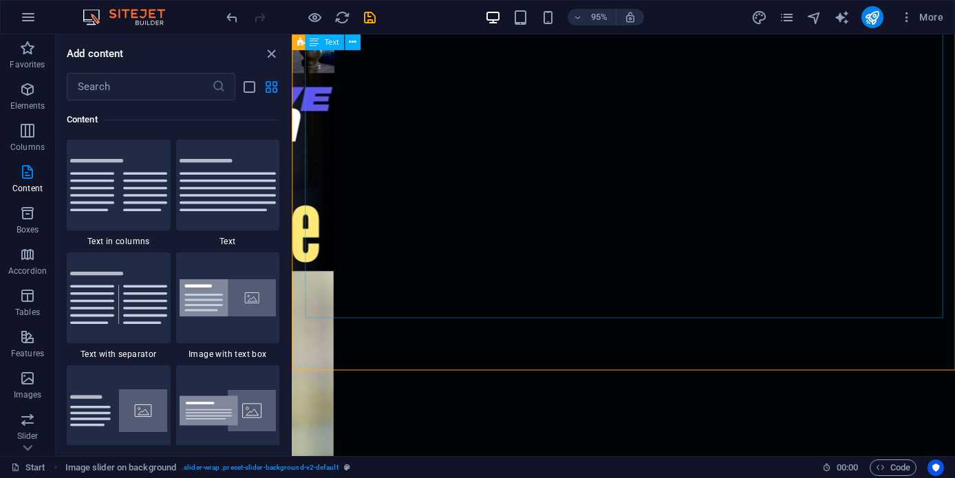
scroll to position [5221, 0]
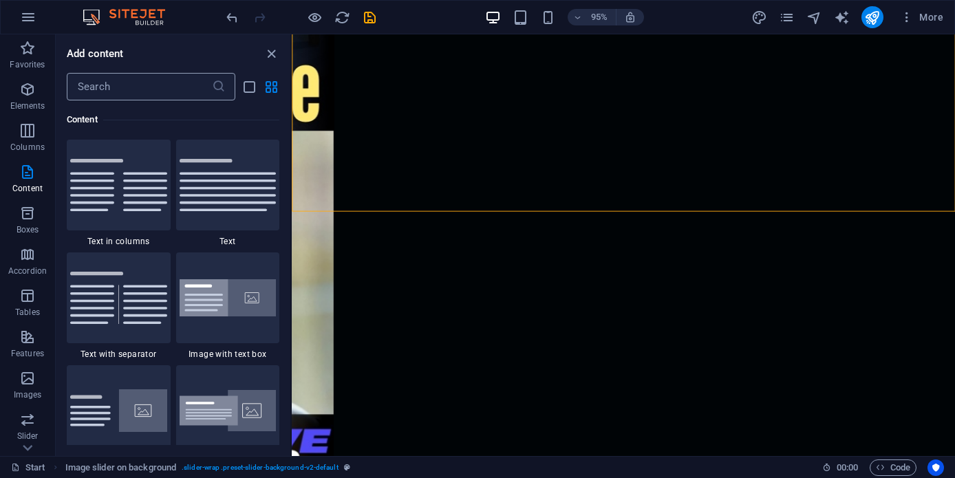
click at [140, 95] on input "text" at bounding box center [139, 87] width 145 height 28
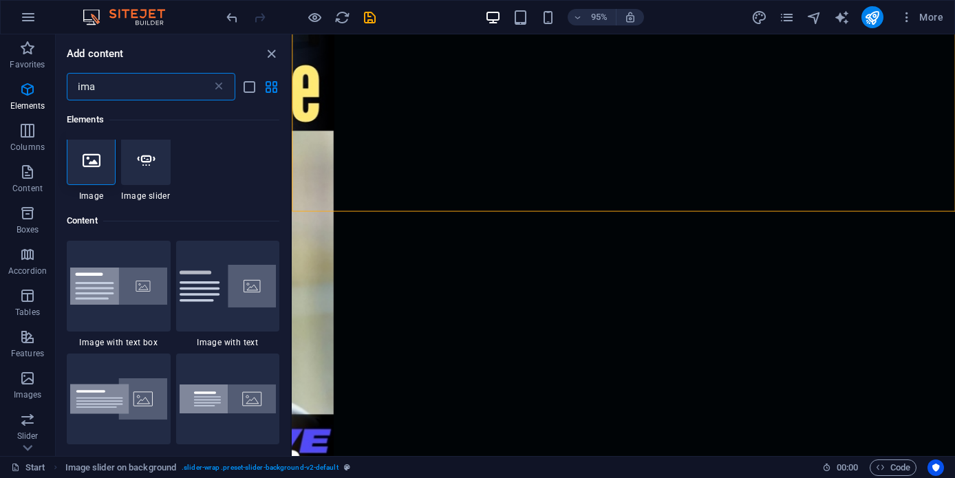
scroll to position [0, 0]
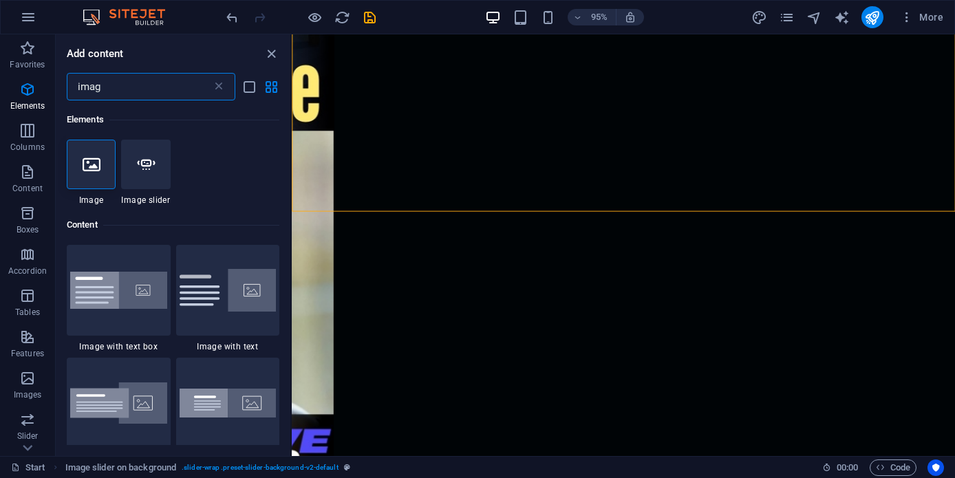
type input "image"
click at [96, 161] on icon at bounding box center [92, 164] width 18 height 18
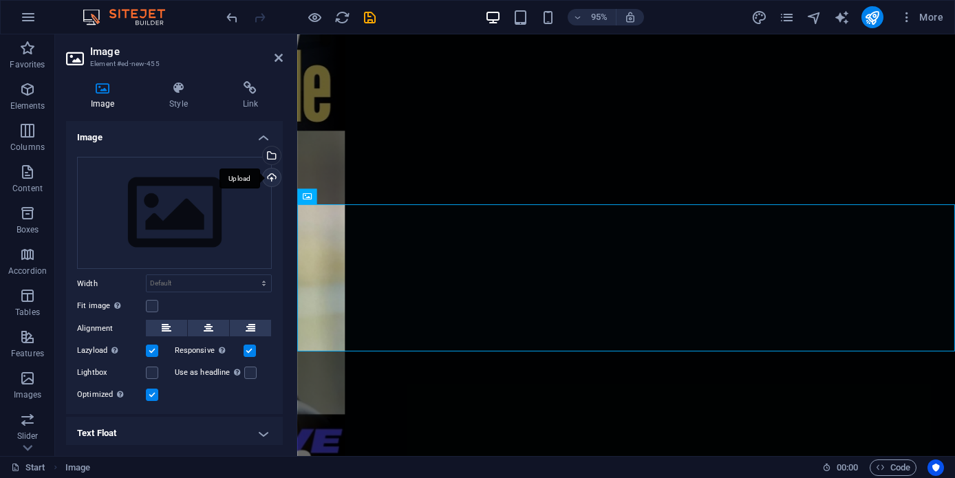
click at [272, 177] on div "Upload" at bounding box center [270, 179] width 21 height 21
click at [204, 324] on icon at bounding box center [209, 328] width 10 height 17
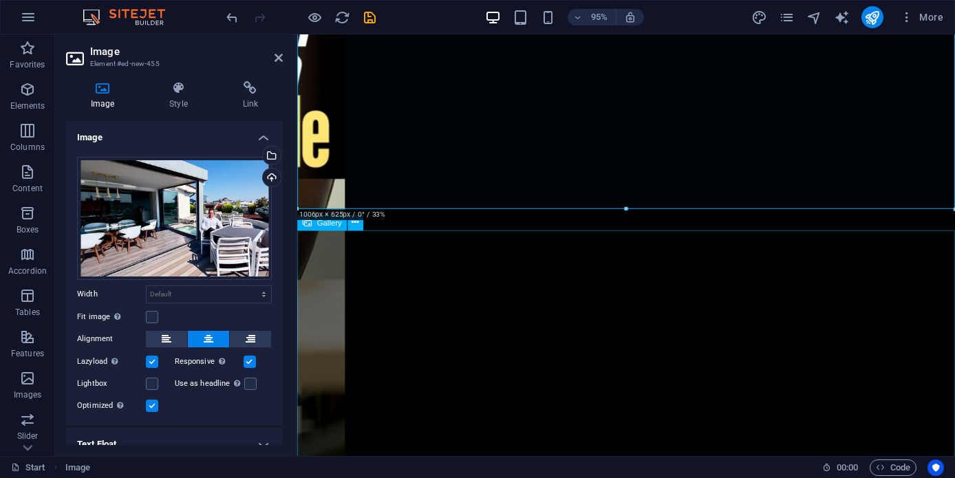
scroll to position [5647, 0]
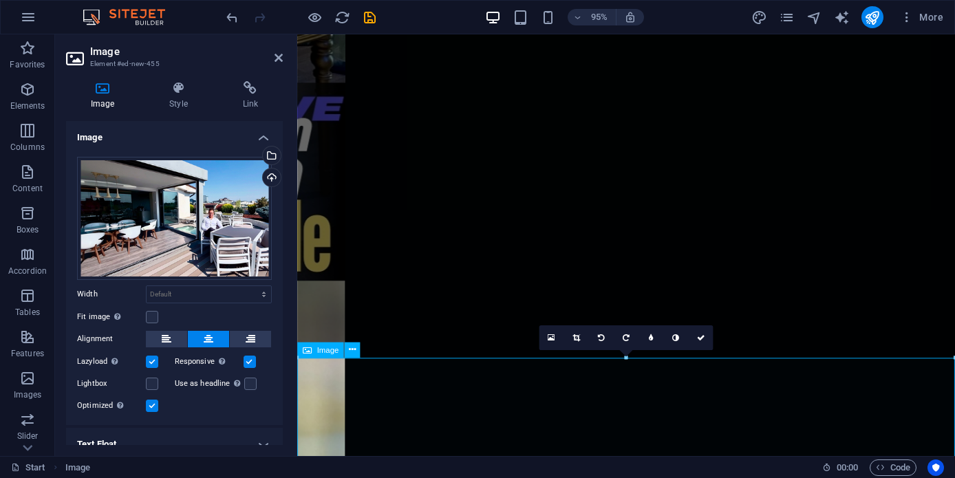
scroll to position [5055, 0]
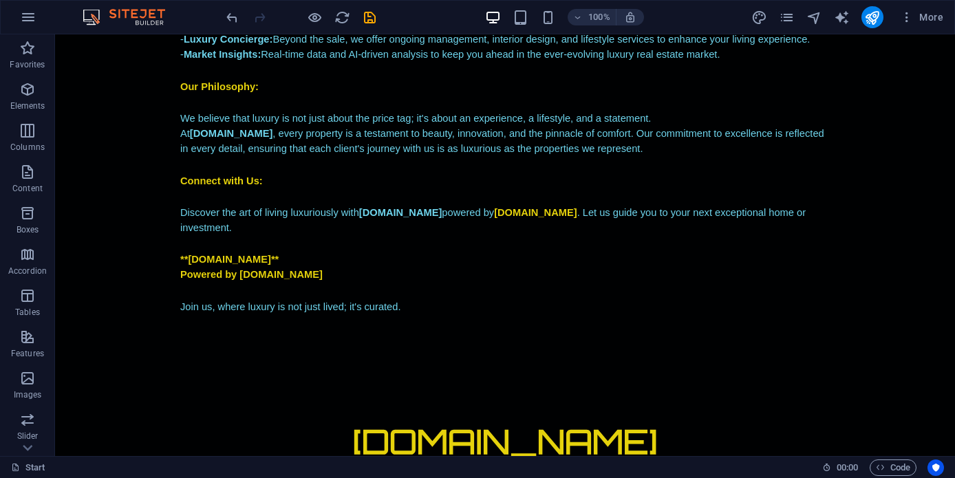
scroll to position [1316, 0]
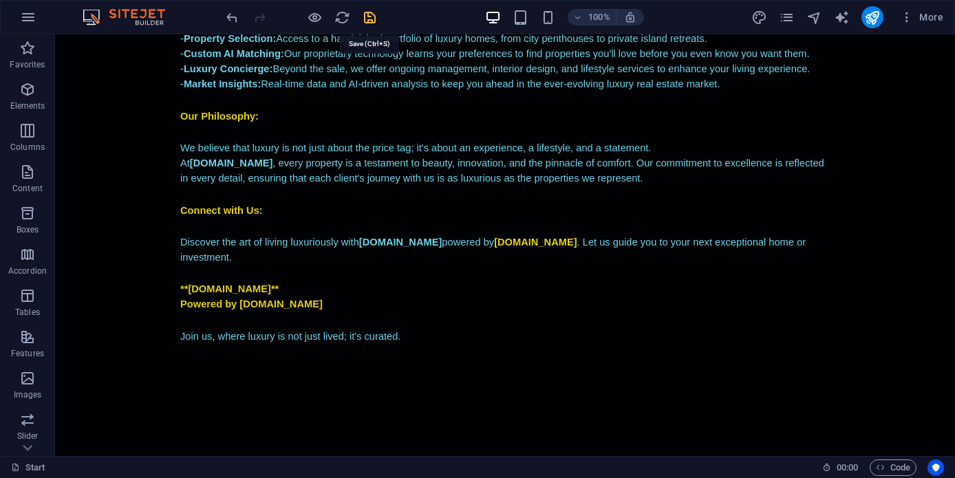
click at [374, 19] on icon "save" at bounding box center [370, 18] width 16 height 16
click at [874, 17] on icon "publish" at bounding box center [872, 18] width 16 height 16
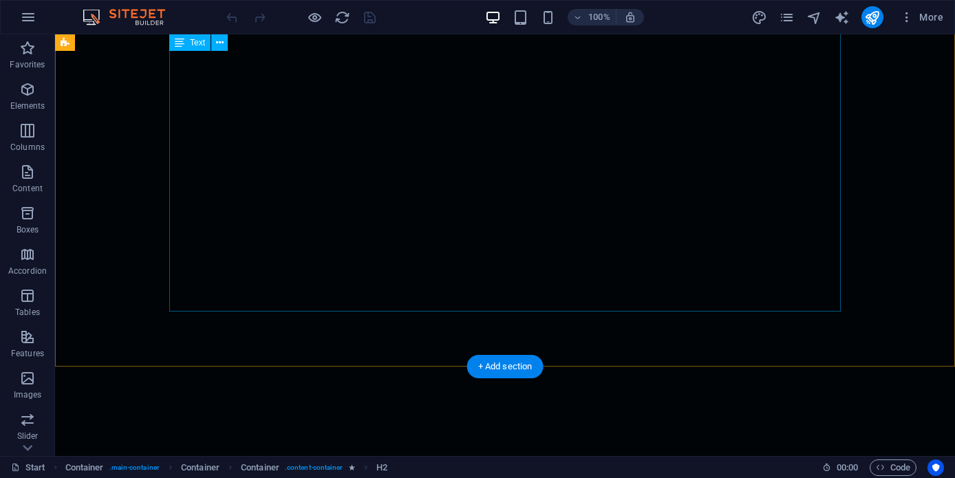
scroll to position [5319, 0]
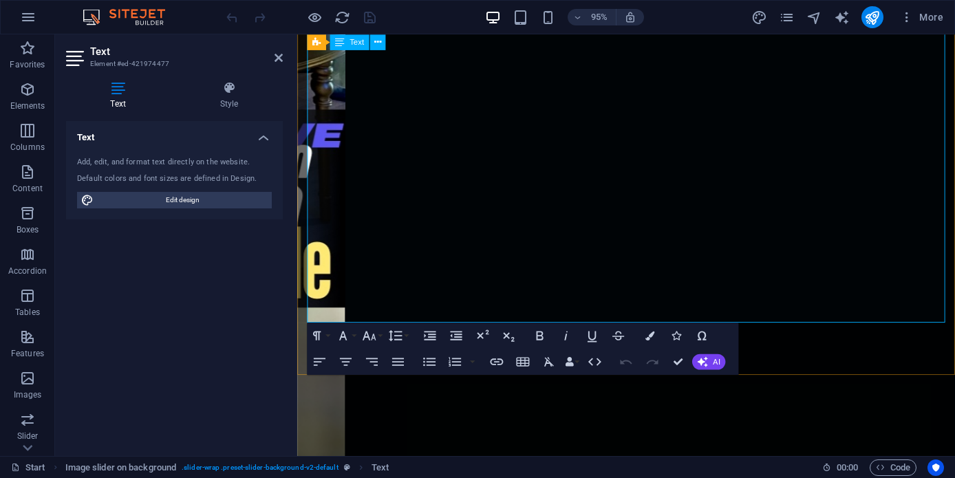
scroll to position [5042, 0]
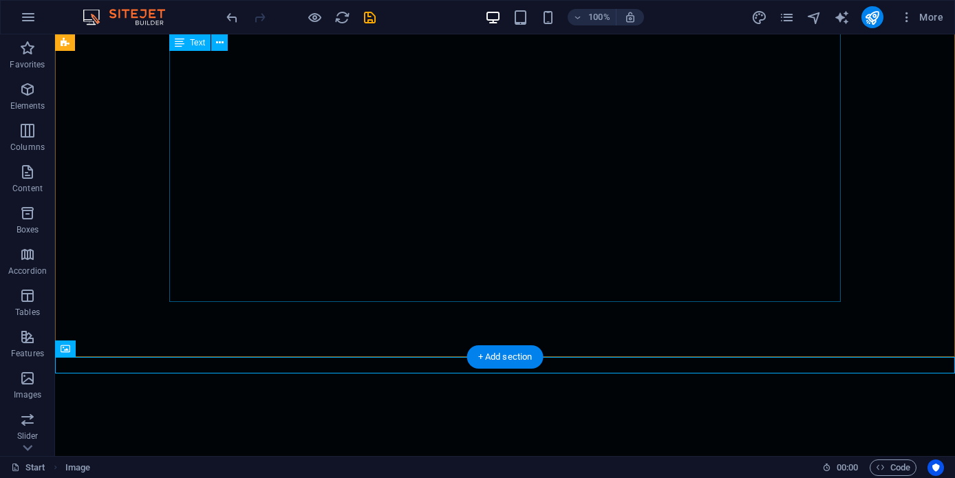
scroll to position [5325, 0]
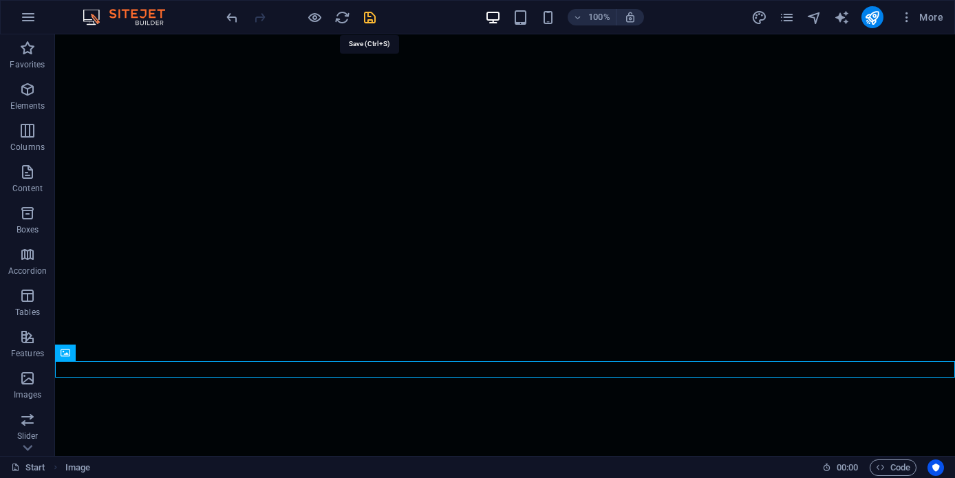
click at [373, 15] on icon "save" at bounding box center [370, 18] width 16 height 16
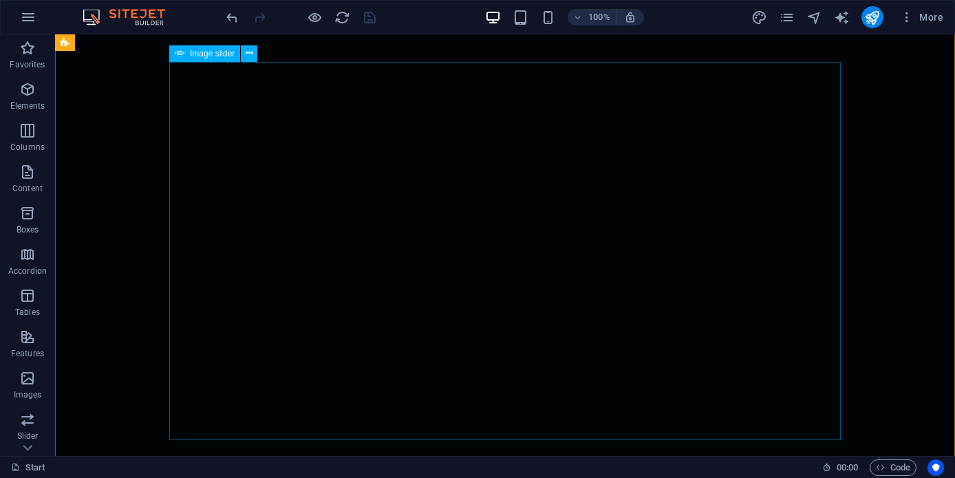
scroll to position [4585, 0]
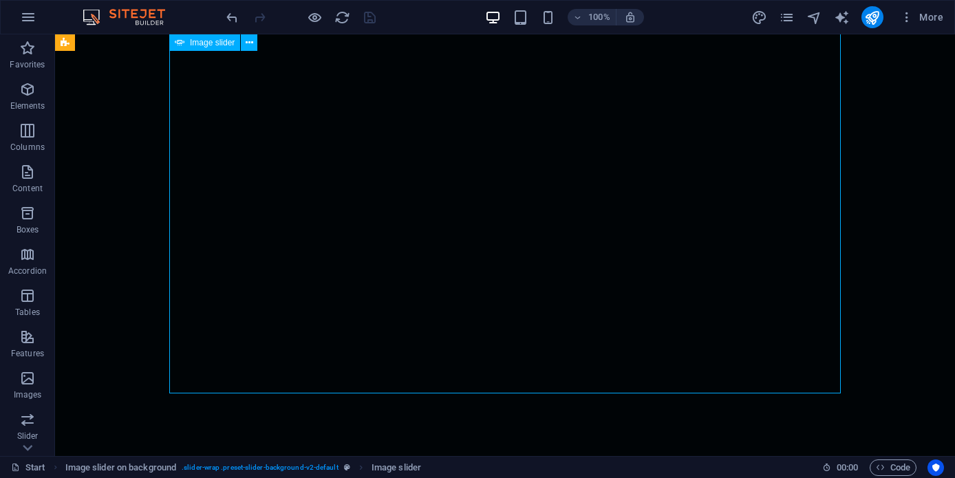
select select "px"
select select "ms"
select select "s"
select select "progressive"
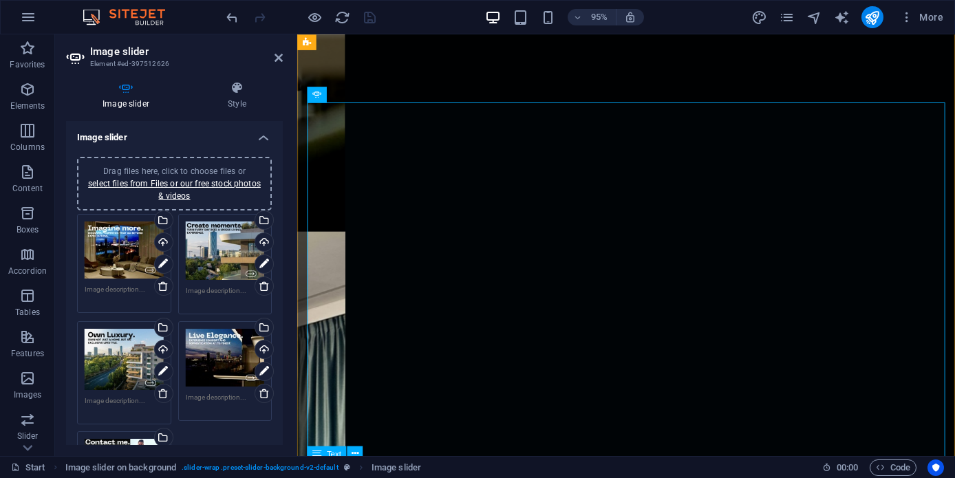
scroll to position [4240, 0]
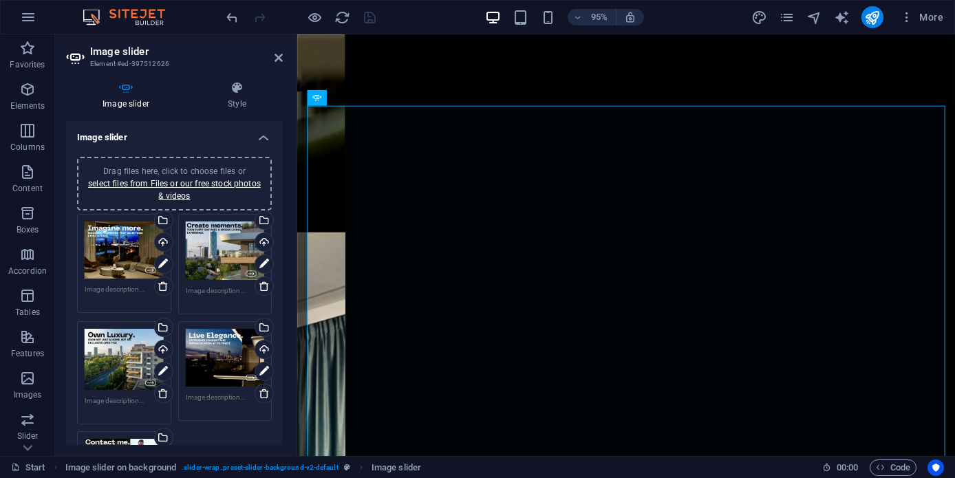
click at [123, 263] on div "Drag files here, click to choose files or select files from Files or our free s…" at bounding box center [124, 250] width 79 height 57
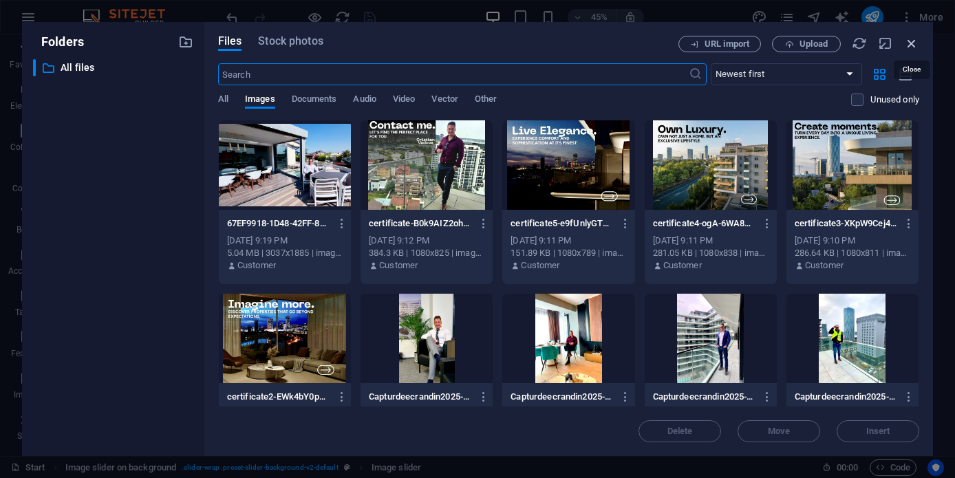
click at [914, 45] on icon "button" at bounding box center [911, 43] width 15 height 15
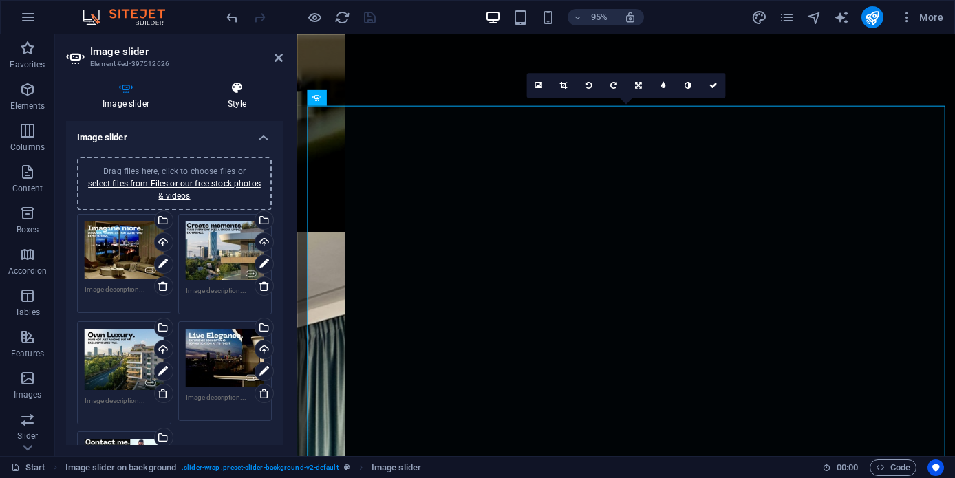
click at [242, 101] on h4 "Style" at bounding box center [236, 95] width 91 height 29
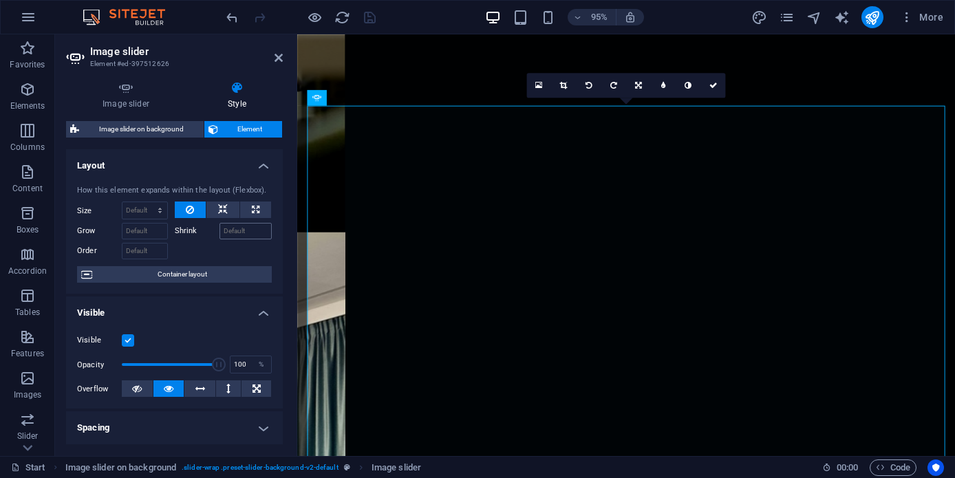
scroll to position [0, 0]
click at [224, 208] on icon at bounding box center [223, 210] width 10 height 17
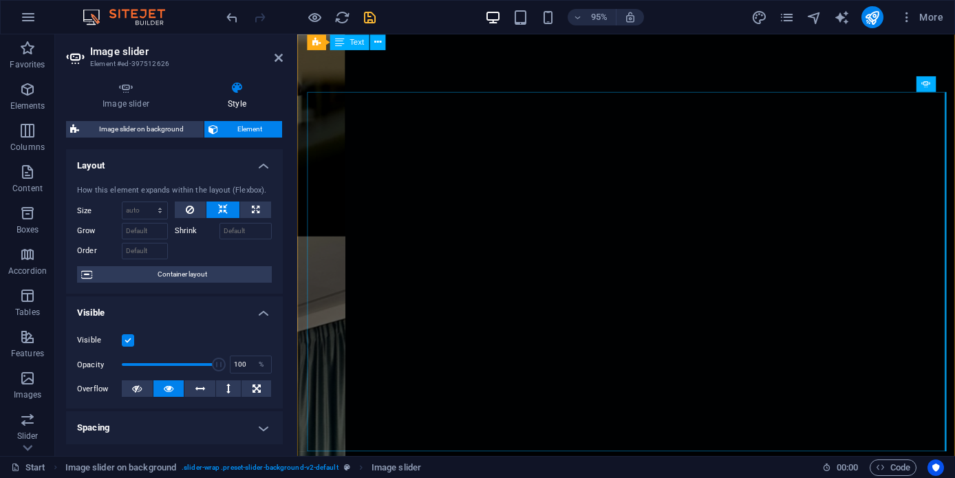
scroll to position [4225, 0]
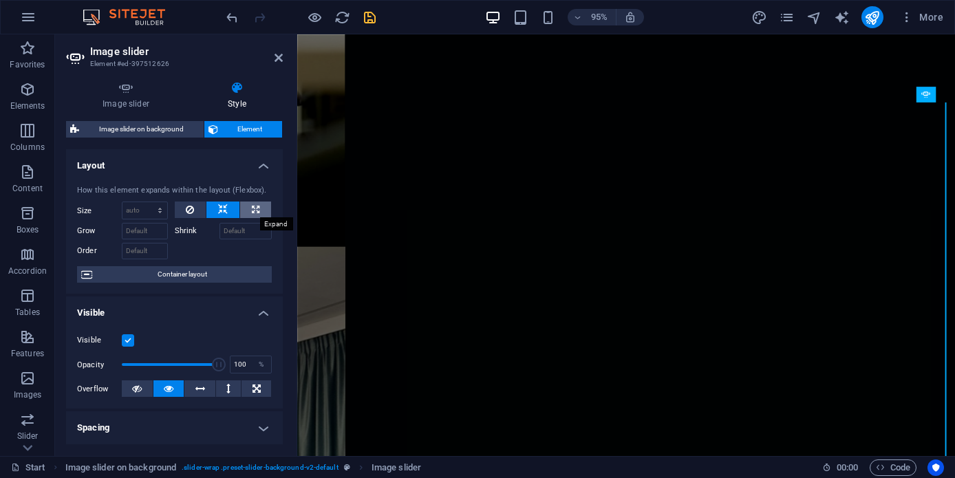
click at [264, 209] on button at bounding box center [255, 210] width 31 height 17
type input "100"
select select "%"
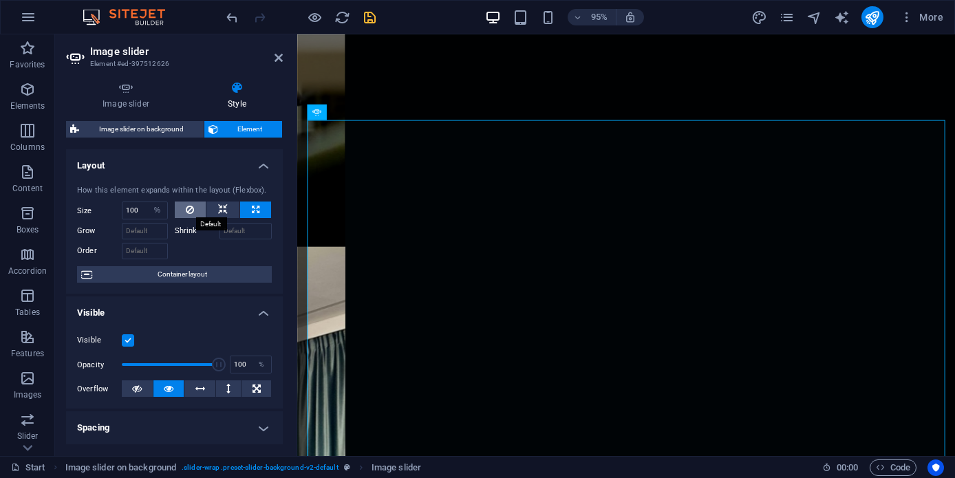
click at [180, 208] on button at bounding box center [191, 210] width 32 height 17
select select "DISABLED_OPTION_VALUE"
click at [264, 214] on button at bounding box center [255, 210] width 31 height 17
type input "100"
select select "%"
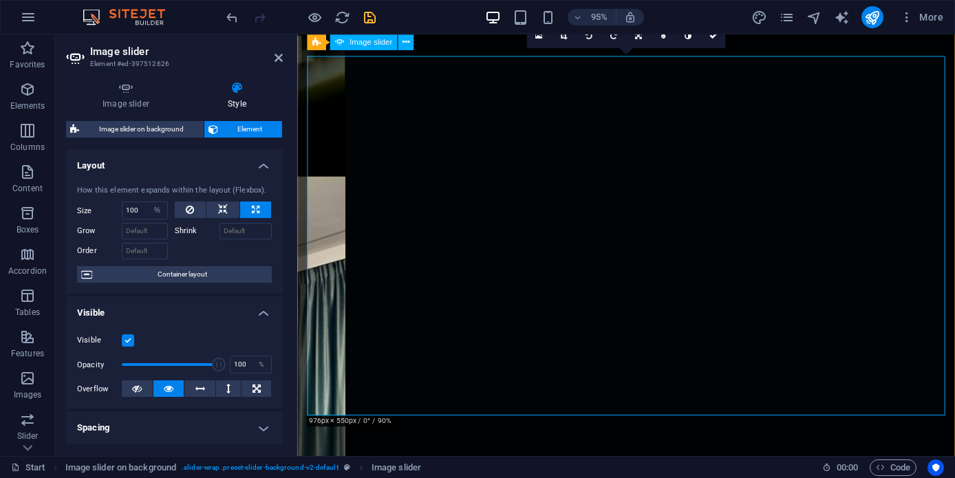
scroll to position [4291, 0]
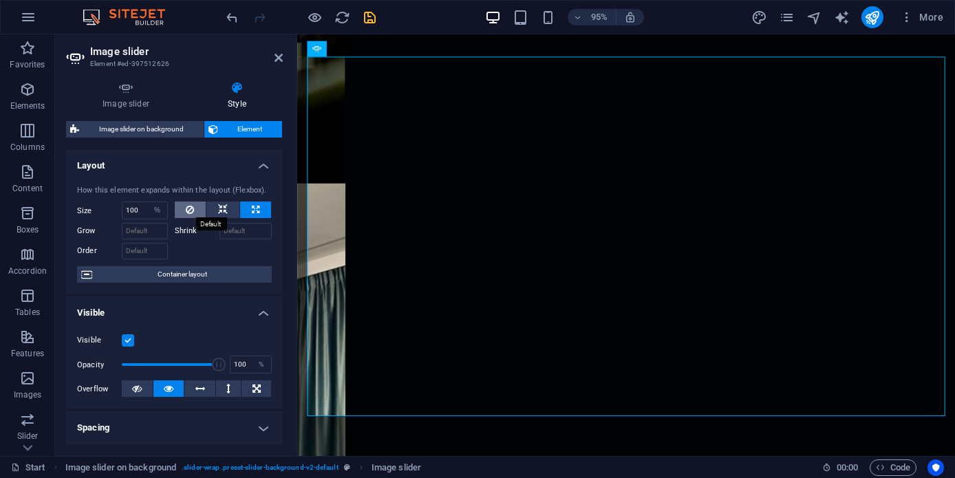
click at [186, 216] on icon at bounding box center [190, 210] width 8 height 17
click at [215, 211] on button at bounding box center [222, 210] width 33 height 17
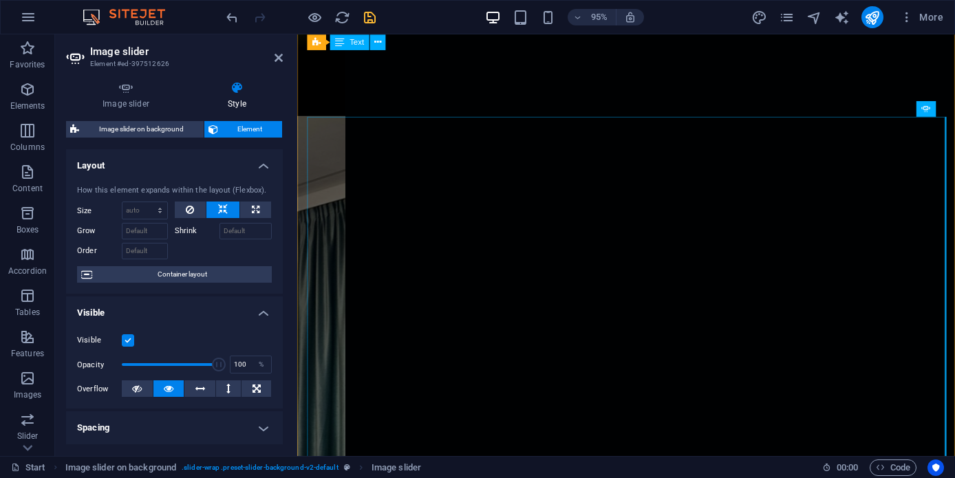
scroll to position [4192, 0]
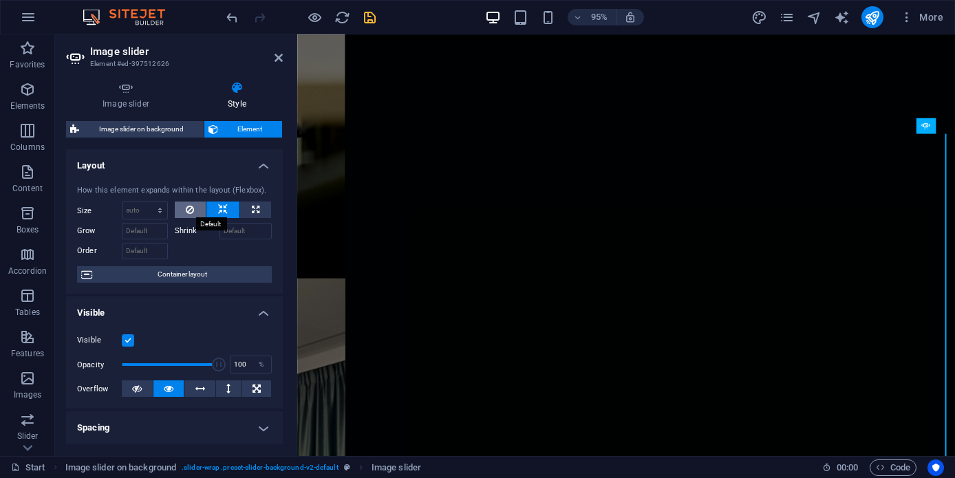
click at [193, 202] on button at bounding box center [191, 210] width 32 height 17
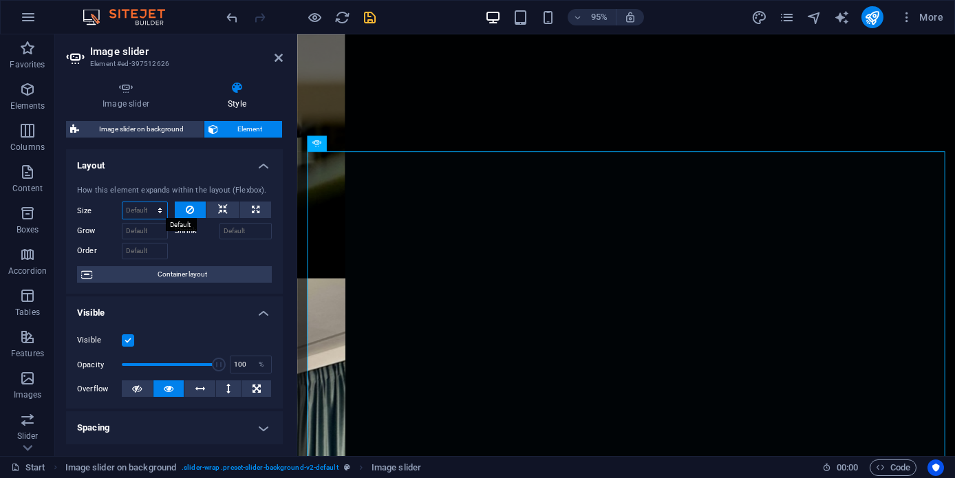
click at [131, 210] on select "Default auto px % 1/1 1/2 1/3 1/4 1/5 1/6 1/7 1/8 1/9 1/10" at bounding box center [144, 210] width 45 height 17
click at [152, 211] on select "Default auto px % 1/1 1/2 1/3 1/4 1/5 1/6 1/7 1/8 1/9 1/10" at bounding box center [144, 210] width 45 height 17
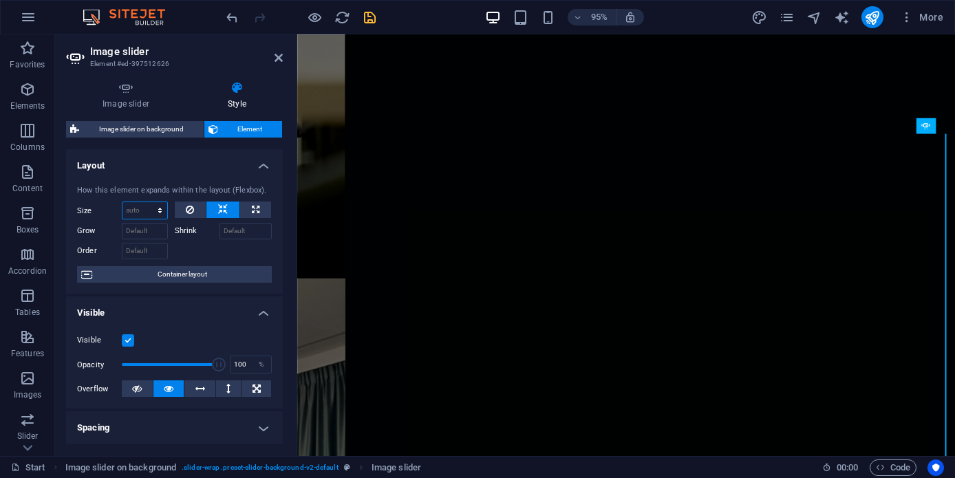
click at [147, 217] on select "Default auto px % 1/1 1/2 1/3 1/4 1/5 1/6 1/7 1/8 1/9 1/10" at bounding box center [144, 210] width 45 height 17
select select "1/2"
type input "50"
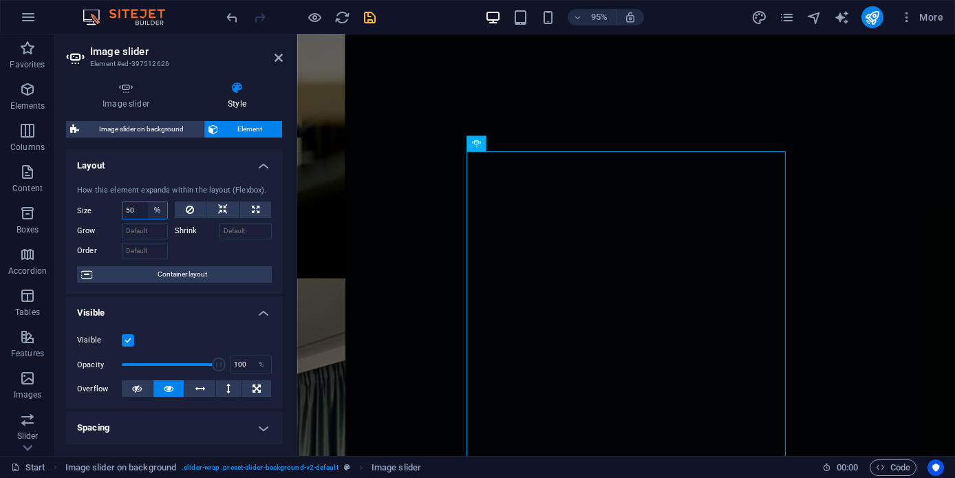
select select "1/6"
type input "16.66"
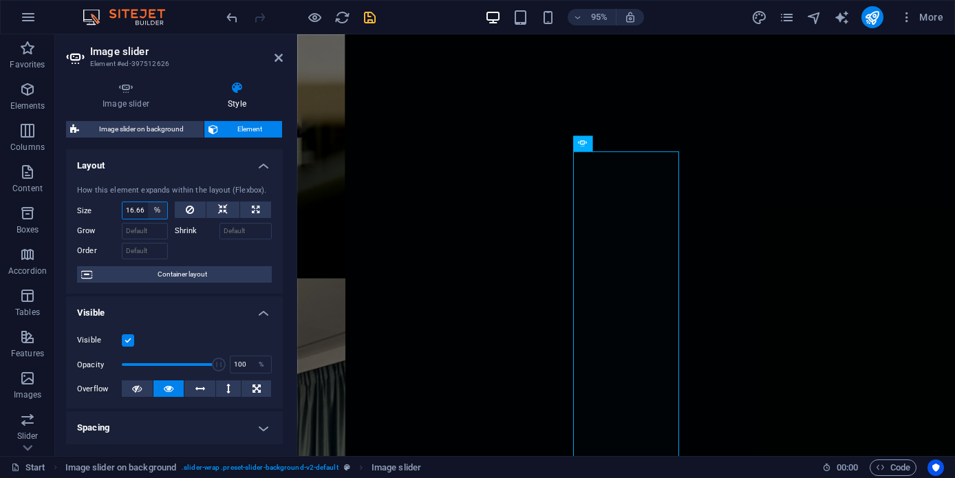
click at [153, 216] on select "Default auto px % 1/1 1/2 1/3 1/4 1/5 1/6 1/7 1/8 1/9 1/10" at bounding box center [157, 210] width 19 height 17
select select "1/9"
type input "11.11"
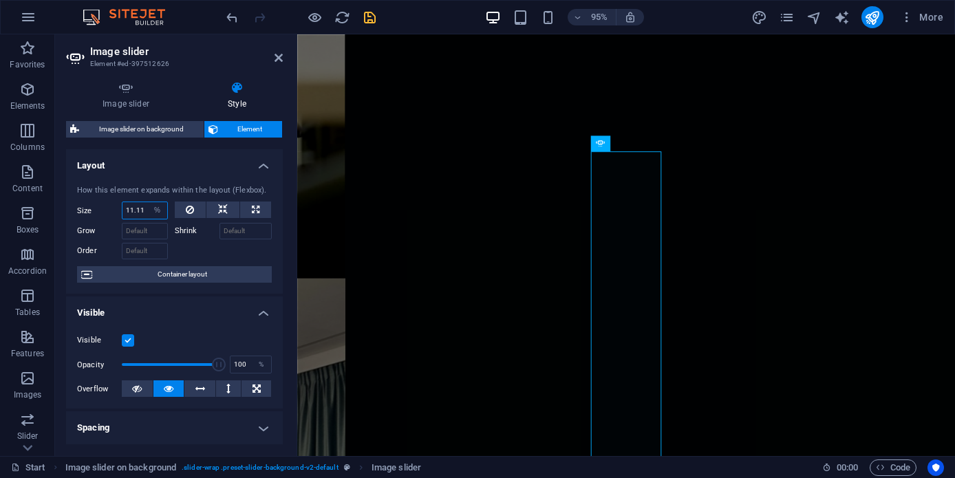
click at [135, 212] on input "11.11" at bounding box center [144, 210] width 45 height 17
click at [144, 209] on input "11.11" at bounding box center [144, 210] width 45 height 17
click at [151, 209] on select "Default auto px % 1/1 1/2 1/3 1/4 1/5 1/6 1/7 1/8 1/9 1/10" at bounding box center [157, 210] width 19 height 17
select select "px"
type input "11"
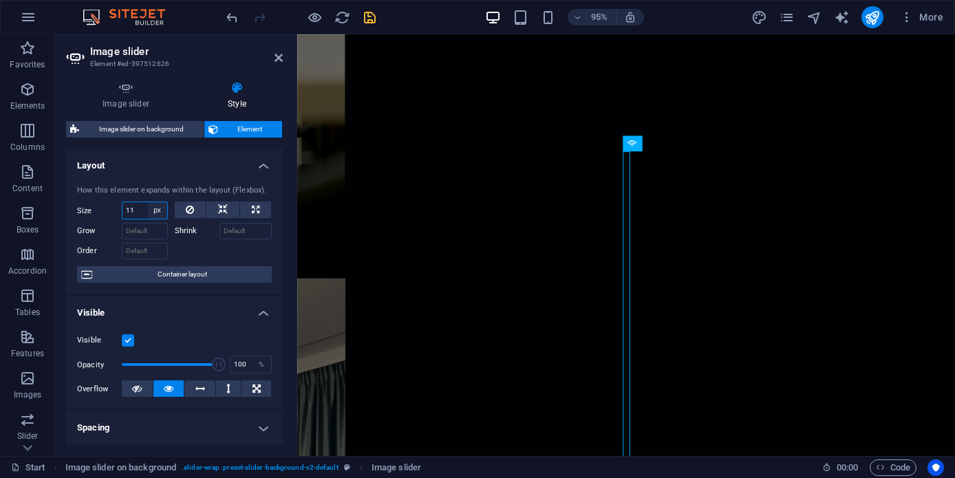
click at [162, 215] on select "Default auto px % 1/1 1/2 1/3 1/4 1/5 1/6 1/7 1/8 1/9 1/10" at bounding box center [157, 210] width 19 height 17
select select "auto"
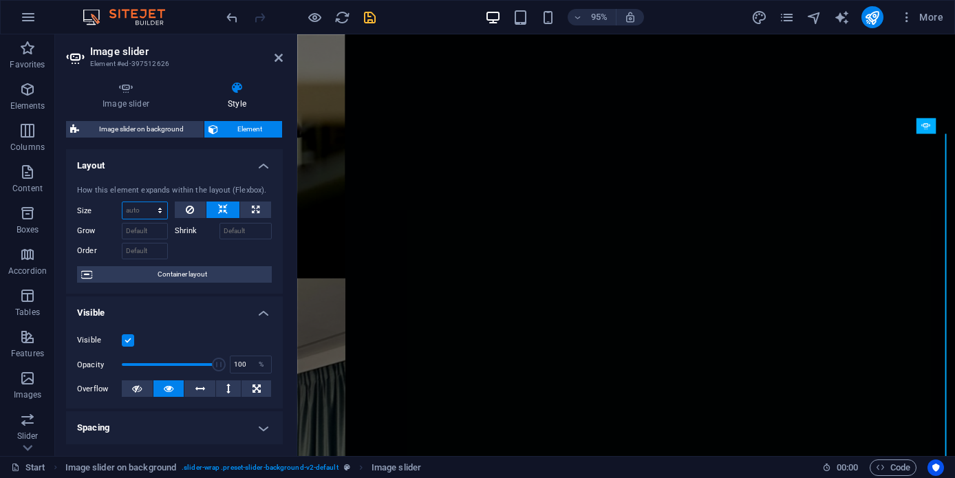
click at [160, 215] on select "Default auto px % 1/1 1/2 1/3 1/4 1/5 1/6 1/7 1/8 1/9 1/10" at bounding box center [144, 210] width 45 height 17
select select "DISABLED_OPTION_VALUE"
click at [182, 218] on div at bounding box center [224, 211] width 98 height 18
click at [188, 211] on icon at bounding box center [190, 210] width 8 height 17
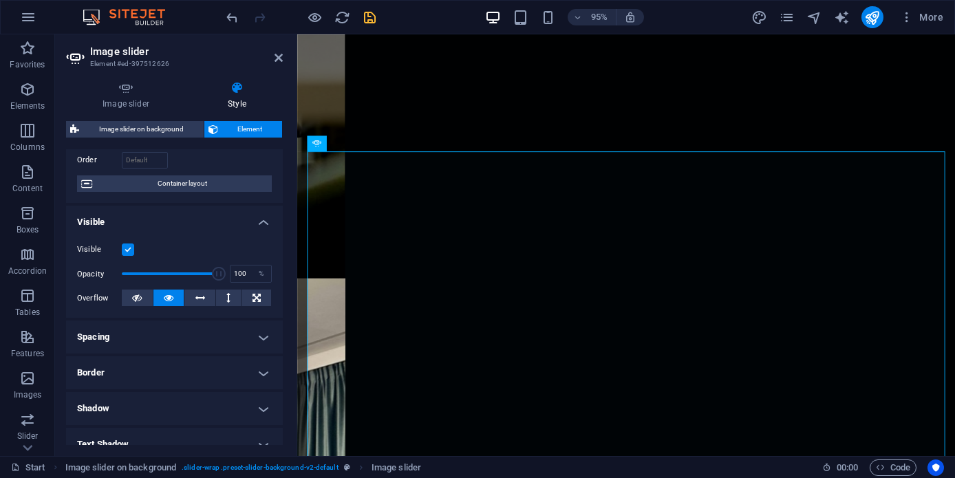
scroll to position [132, 0]
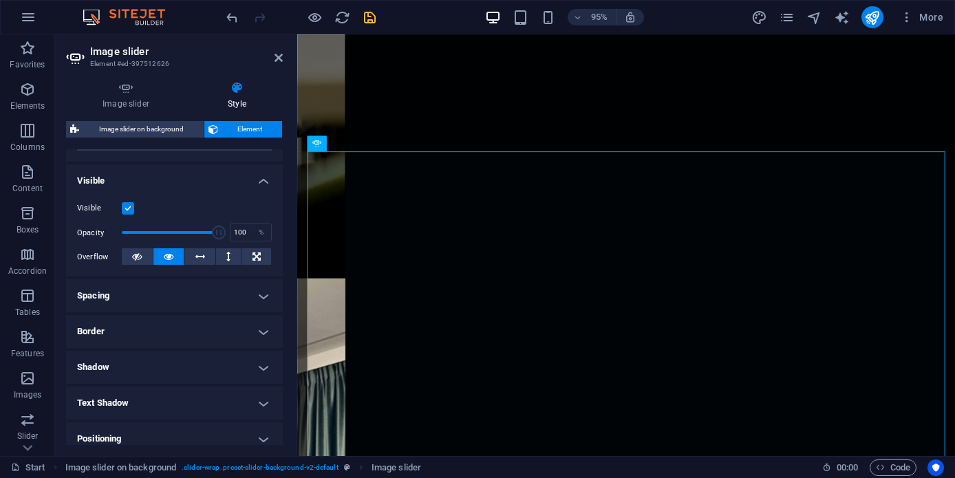
click at [261, 296] on h4 "Spacing" at bounding box center [174, 295] width 217 height 33
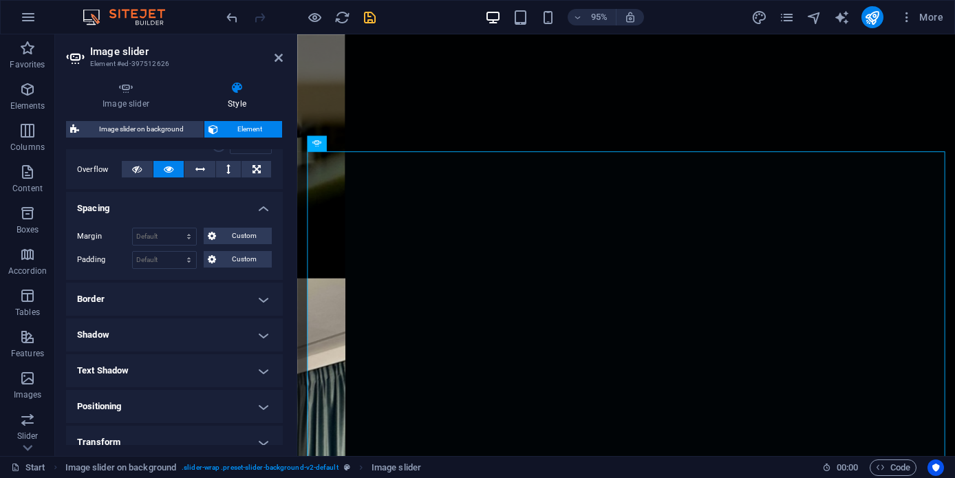
scroll to position [221, 0]
click at [263, 295] on h4 "Border" at bounding box center [174, 297] width 217 height 33
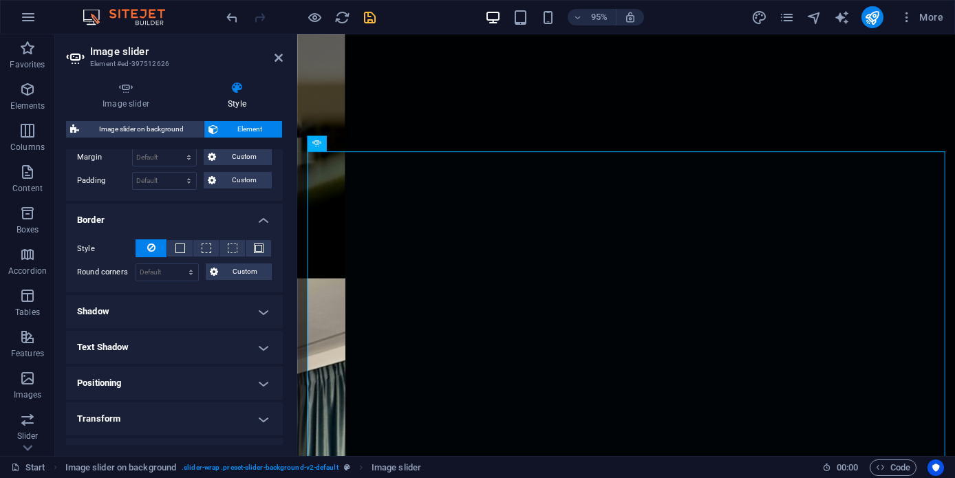
scroll to position [304, 0]
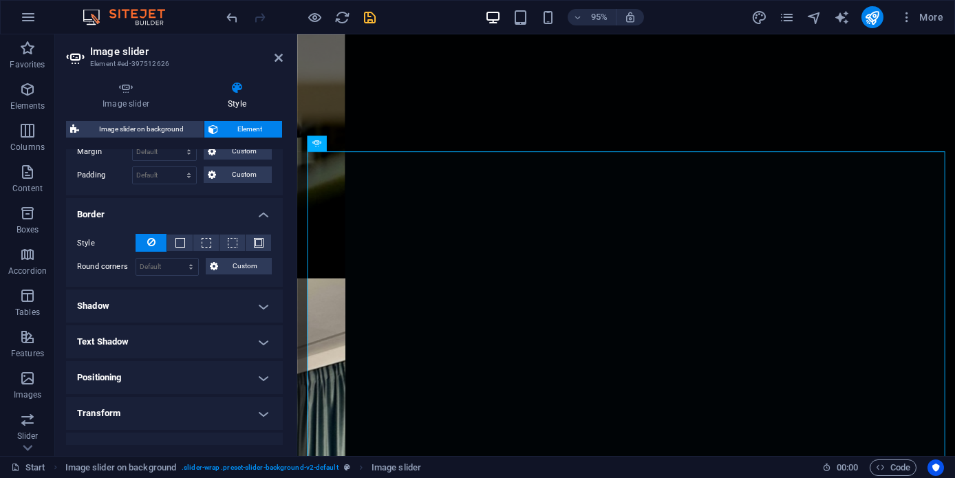
click at [259, 305] on h4 "Shadow" at bounding box center [174, 306] width 217 height 33
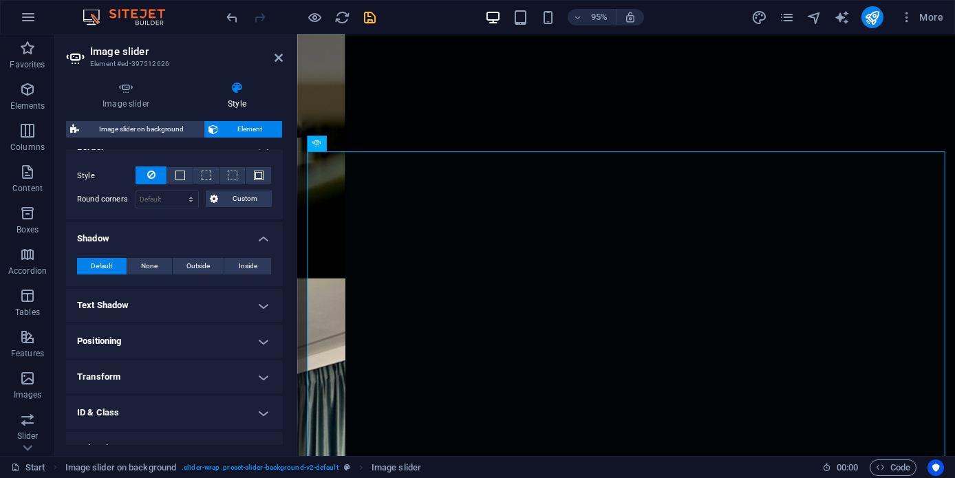
scroll to position [396, 0]
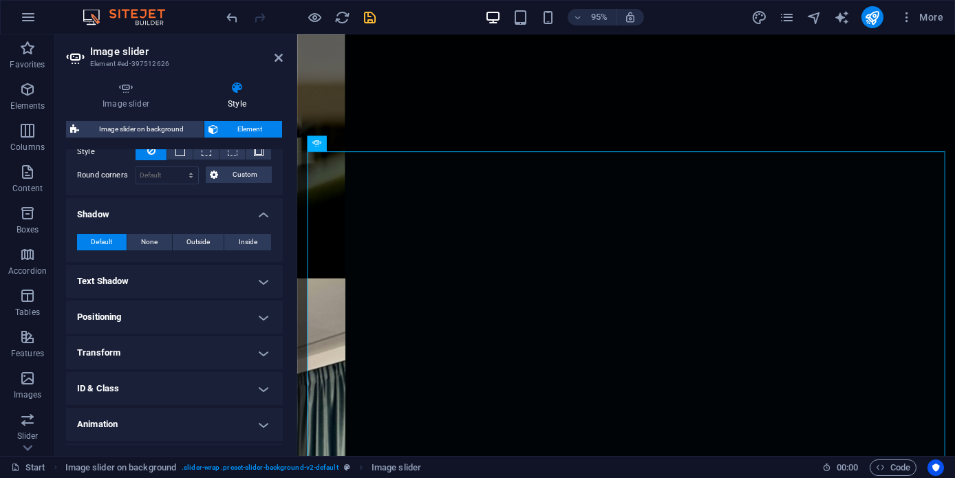
click at [258, 279] on h4 "Text Shadow" at bounding box center [174, 281] width 217 height 33
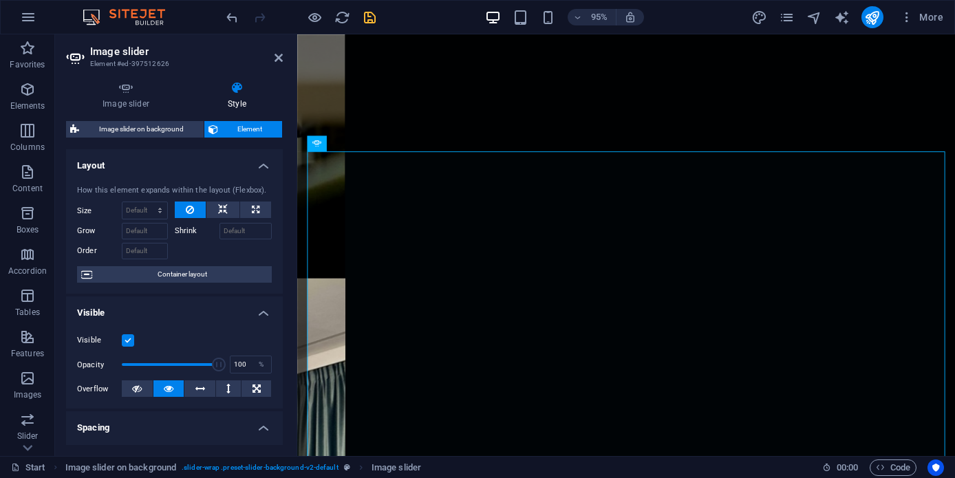
scroll to position [0, 0]
click at [372, 23] on icon "save" at bounding box center [370, 18] width 16 height 16
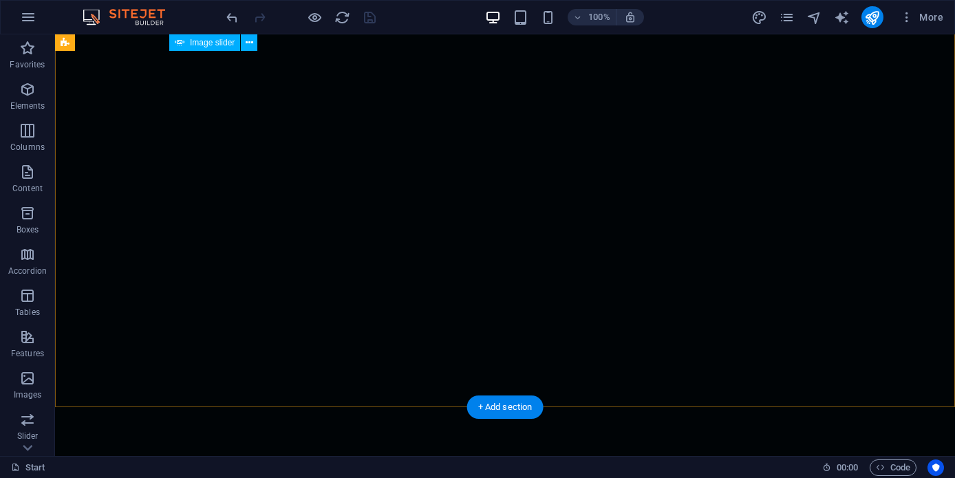
scroll to position [5281, 0]
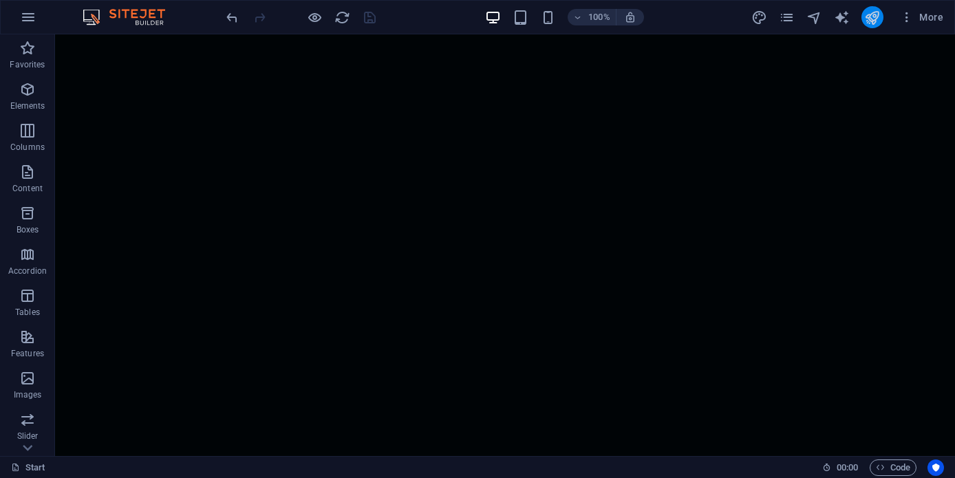
click at [881, 18] on button "publish" at bounding box center [872, 17] width 22 height 22
